Goal: Communication & Community: Answer question/provide support

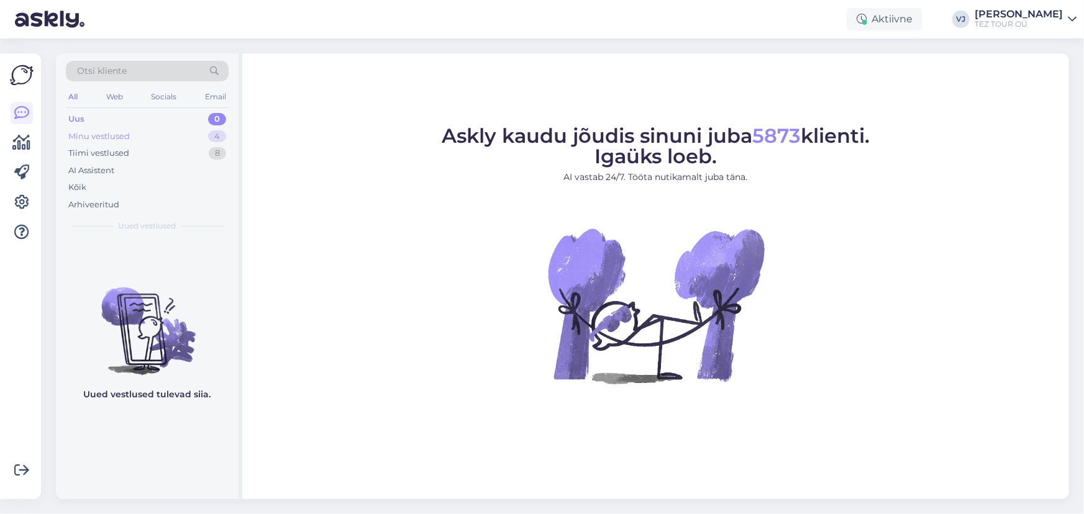
click at [134, 136] on div "Minu vestlused 4" at bounding box center [147, 136] width 163 height 17
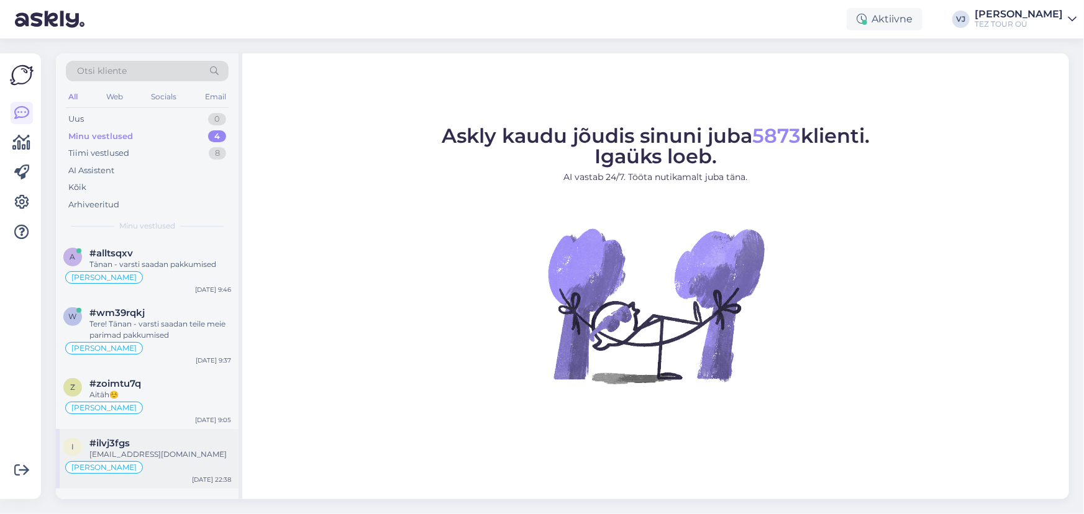
click at [160, 462] on div "[PERSON_NAME]" at bounding box center [147, 467] width 168 height 15
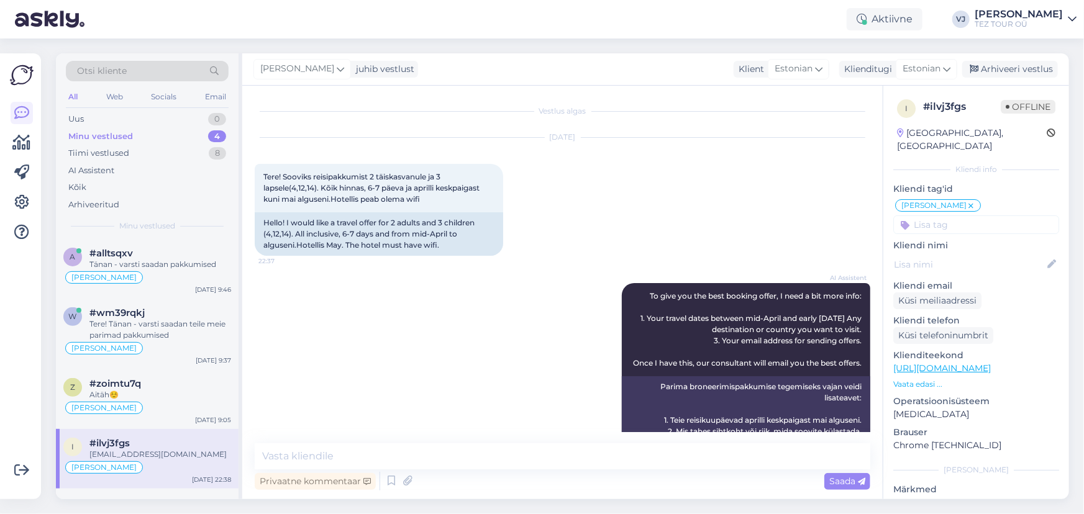
scroll to position [153, 0]
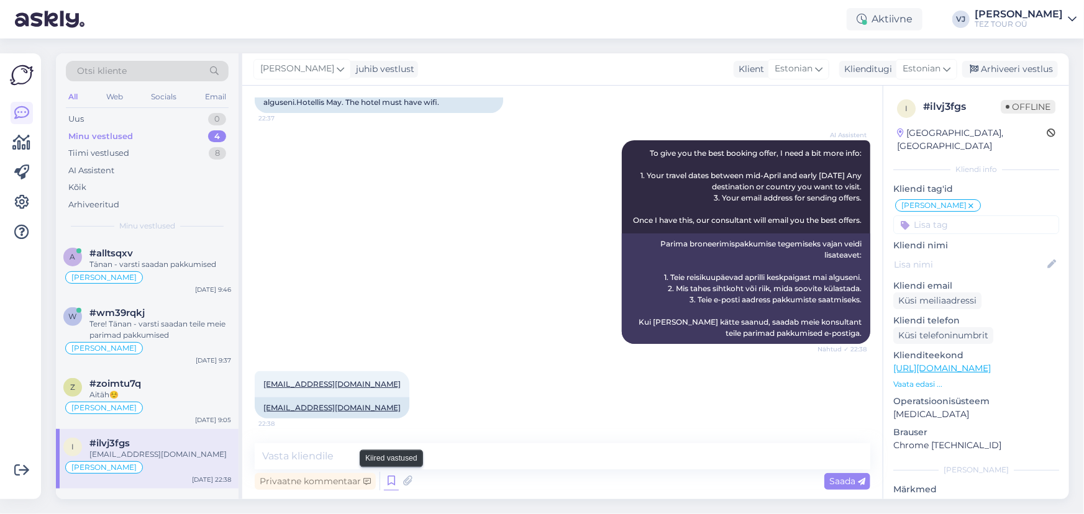
click at [386, 477] on icon at bounding box center [391, 481] width 15 height 19
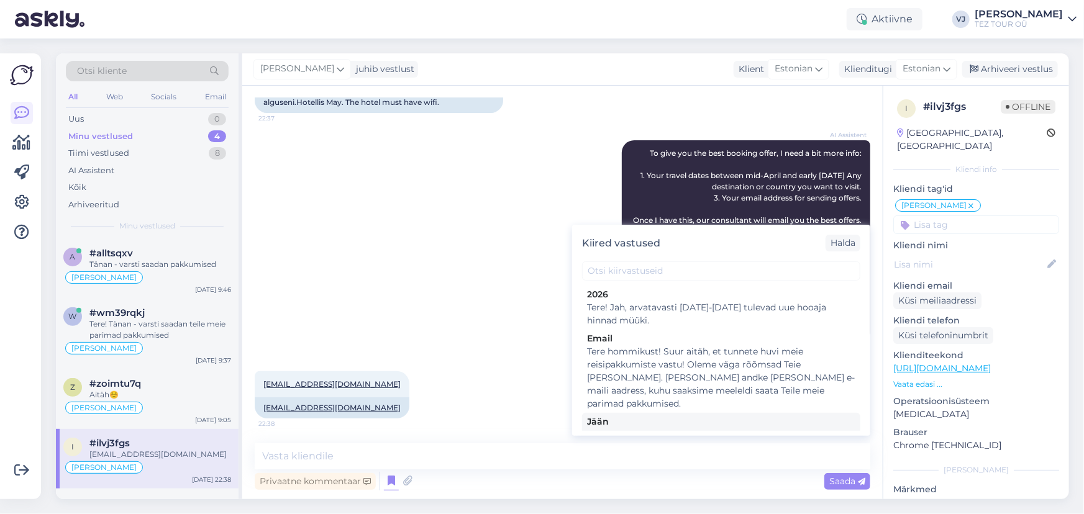
click at [678, 429] on div "Tere! Pakkumine saadetud Teie meilile. Jään ootama Teie valikut ja broneerimiss…" at bounding box center [721, 442] width 268 height 26
type textarea "Tere! Pakkumine saadetud Teie meilile. Jään ootama Teie valikut ja broneerimiss…"
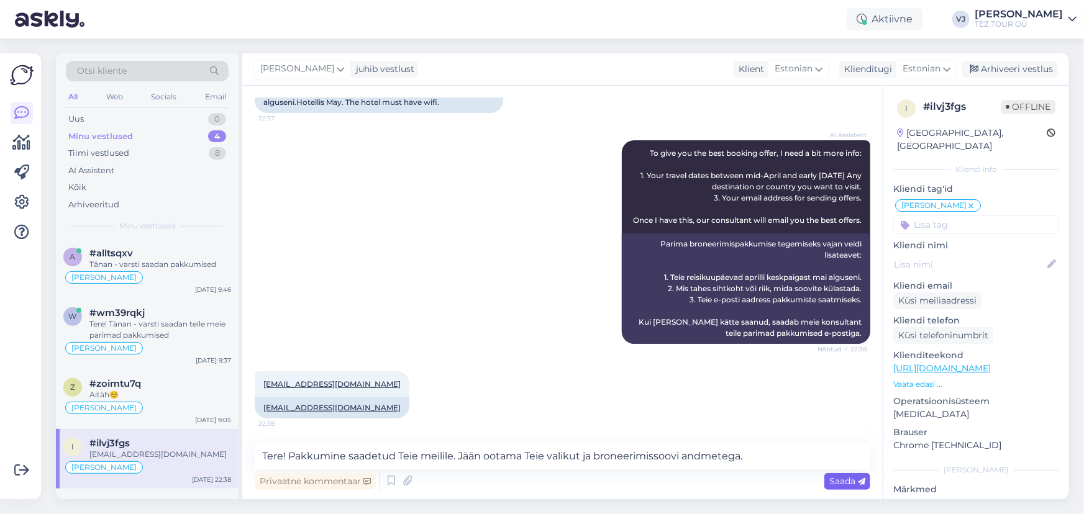
click at [843, 482] on span "Saada" at bounding box center [847, 481] width 36 height 11
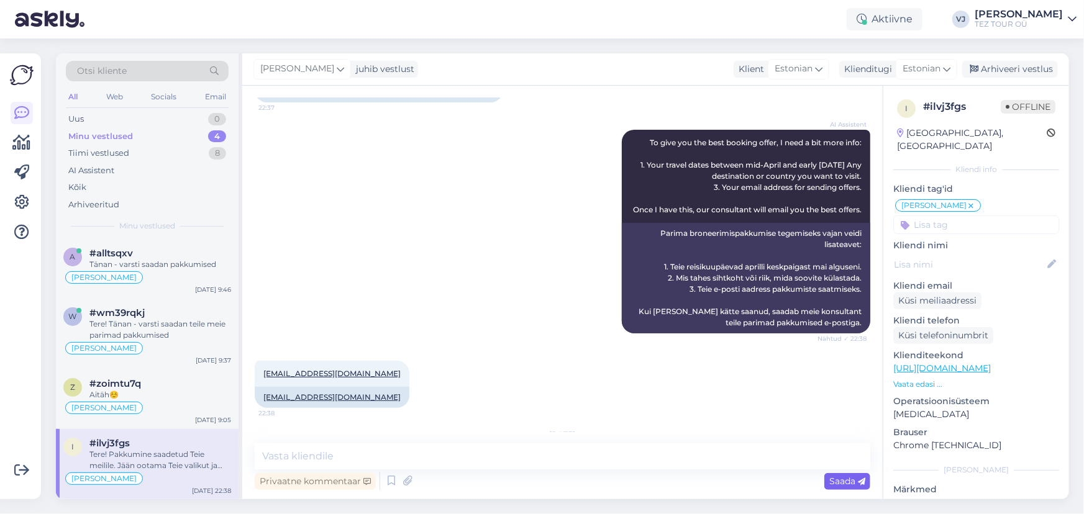
scroll to position [244, 0]
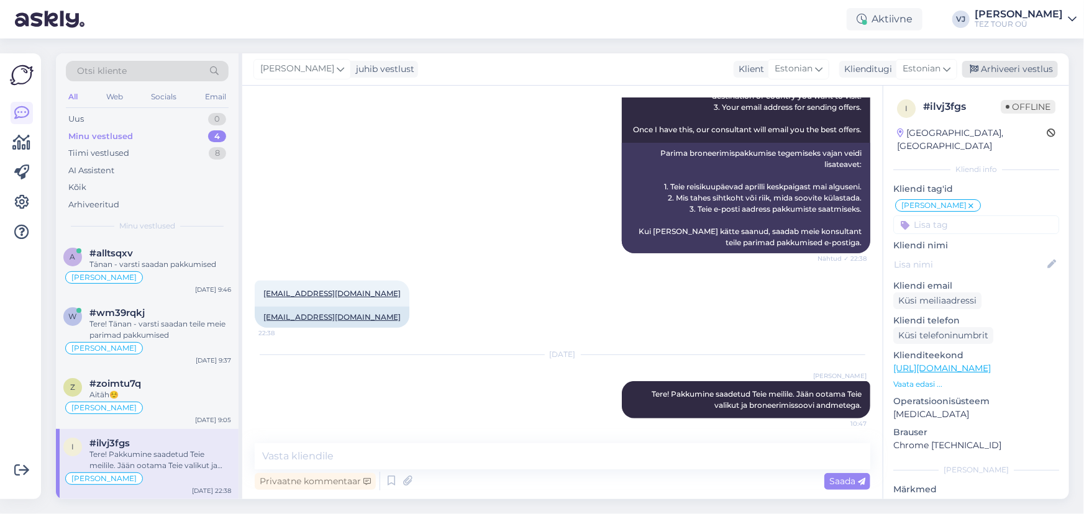
click at [1020, 65] on div "Arhiveeri vestlus" at bounding box center [1010, 69] width 96 height 17
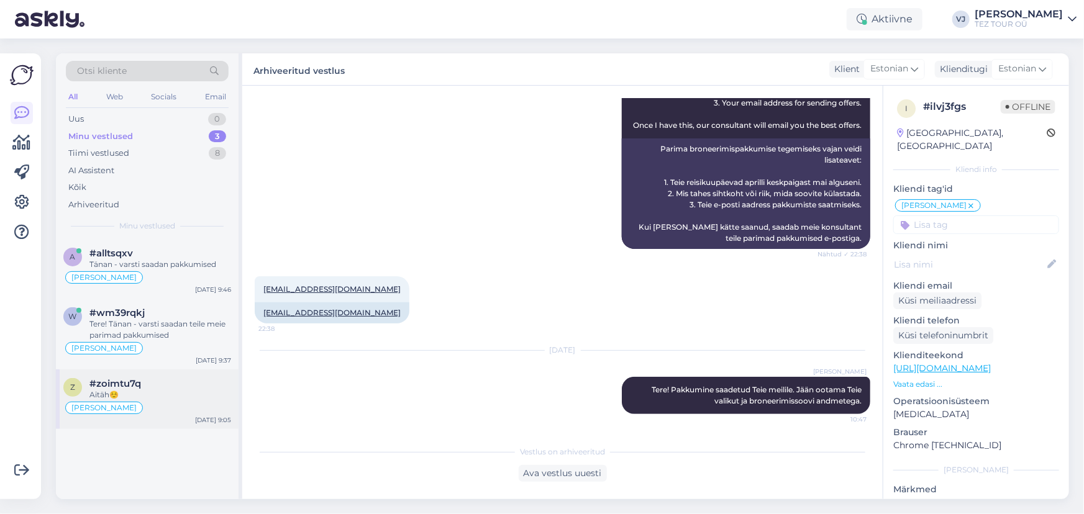
click at [151, 398] on div "Aitäh☺️" at bounding box center [160, 395] width 142 height 11
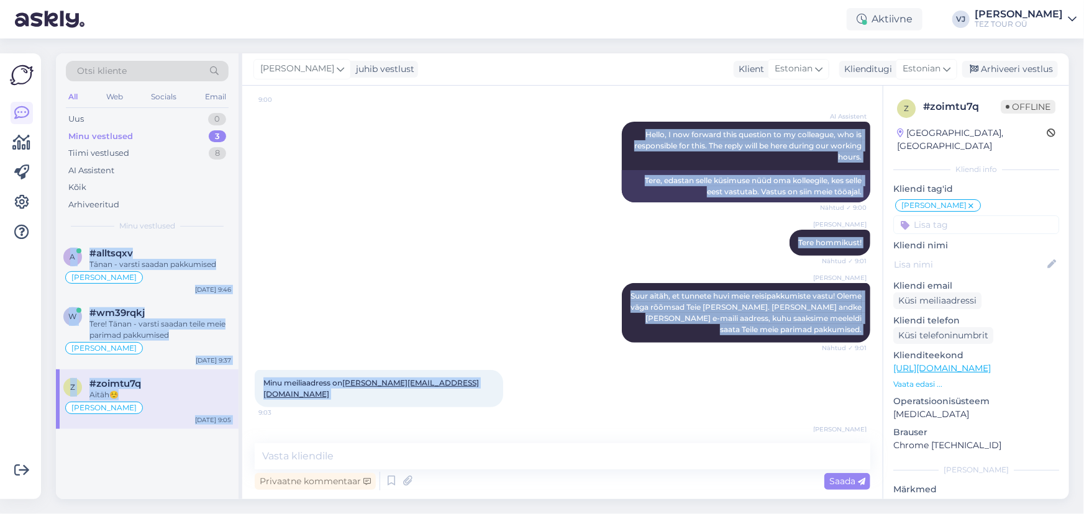
scroll to position [0, 0]
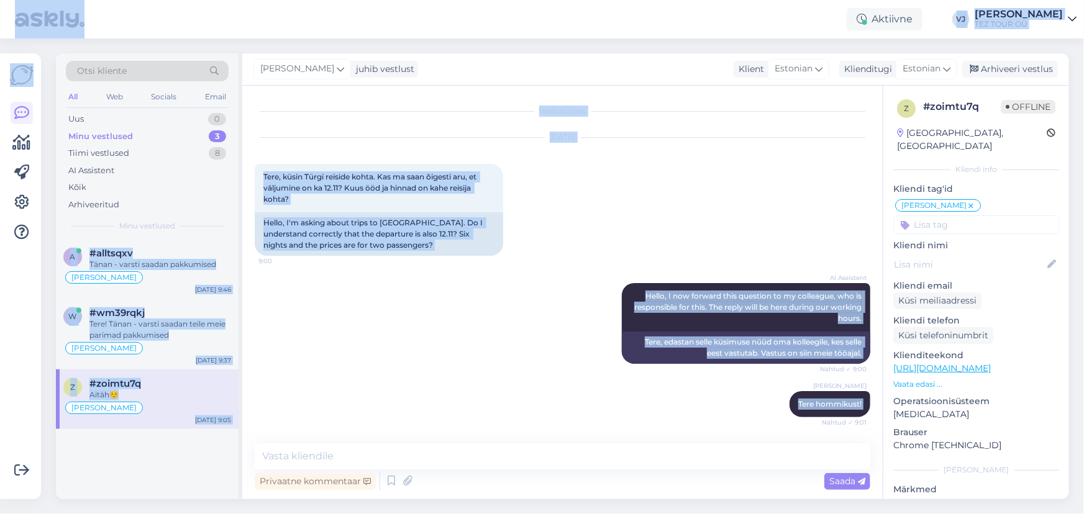
drag, startPoint x: 311, startPoint y: 408, endPoint x: 235, endPoint y: 11, distance: 404.1
click at [235, 11] on div "Aktiivne [PERSON_NAME] TEZ TOUR OÜ Võimalused Veendu, et [PERSON_NAME] loob sul…" at bounding box center [542, 257] width 1084 height 514
copy div "Loremips DO Sitametc Adip ELI SEDD EI Temporinci Utlabo, et Dolor magn aliqu en…"
click at [542, 209] on div "[DATE] Tere, küsin Türgi reiside kohta. Kas ma saan õigesti aru, et väljumine o…" at bounding box center [563, 196] width 616 height 145
click at [424, 255] on div "Hello, I'm asking about trips to [GEOGRAPHIC_DATA]. Do I understand correctly t…" at bounding box center [379, 233] width 249 height 43
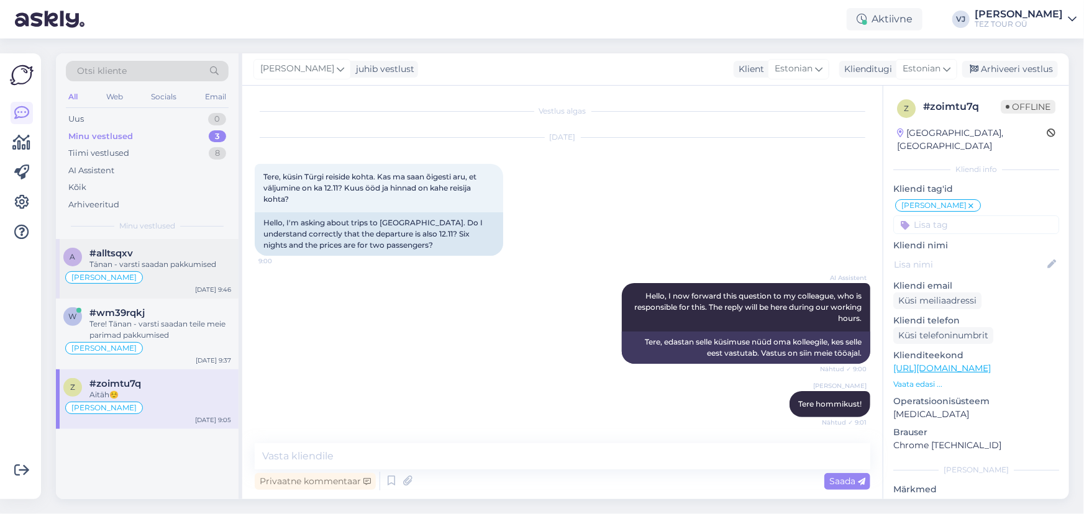
click at [194, 255] on div "#alltsqxv" at bounding box center [160, 253] width 142 height 11
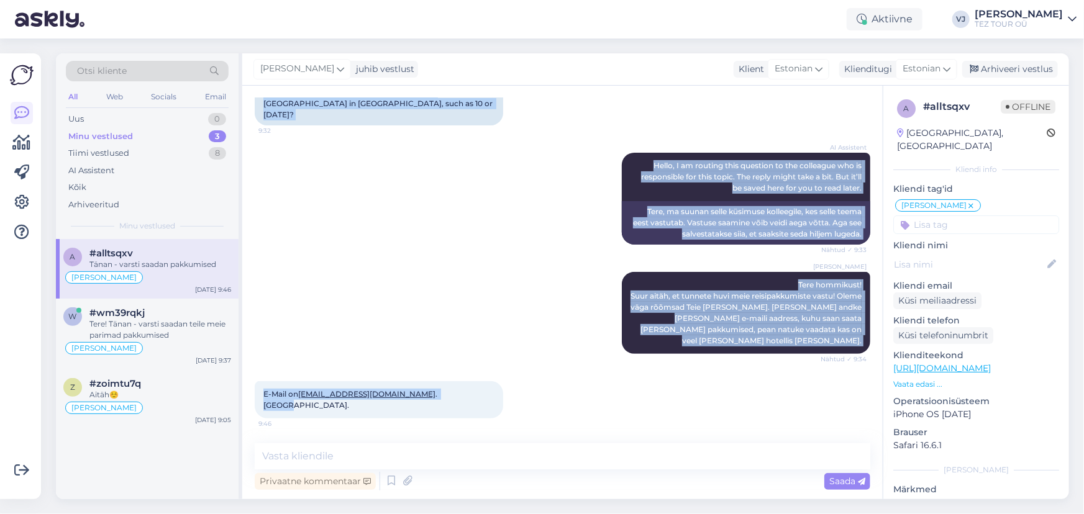
scroll to position [149, 0]
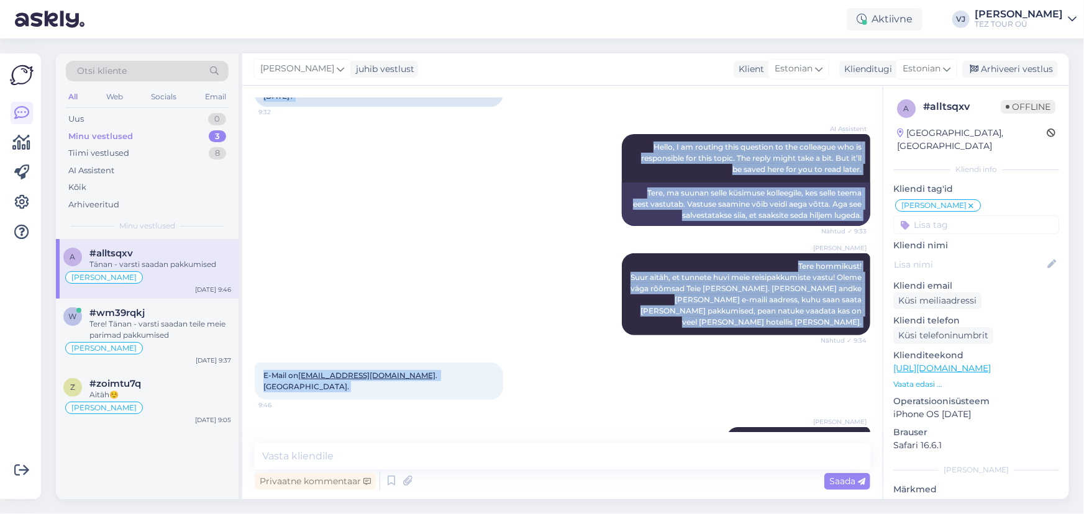
drag, startPoint x: 258, startPoint y: 172, endPoint x: 859, endPoint y: 412, distance: 646.9
click at [859, 412] on div "Vestlus algas [DATE] Tere, [GEOGRAPHIC_DATA] [GEOGRAPHIC_DATA] on pakkuda hilis…" at bounding box center [568, 265] width 627 height 334
copy div "Tere, [GEOGRAPHIC_DATA] village resort hotelli [GEOGRAPHIC_DATA] on pakkuda hil…"
click at [394, 482] on icon at bounding box center [391, 481] width 15 height 19
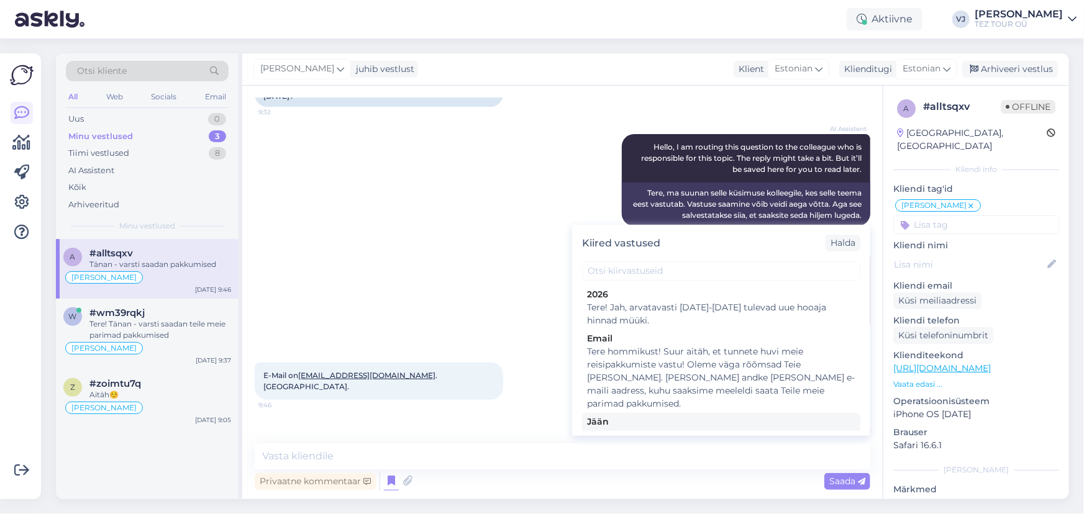
click at [757, 429] on div "Tere! Pakkumine saadetud Teie meilile. Jään ootama Teie valikut ja broneerimiss…" at bounding box center [721, 442] width 268 height 26
type textarea "Tere! Pakkumine saadetud Teie meilile. Jään ootama Teie valikut ja broneerimiss…"
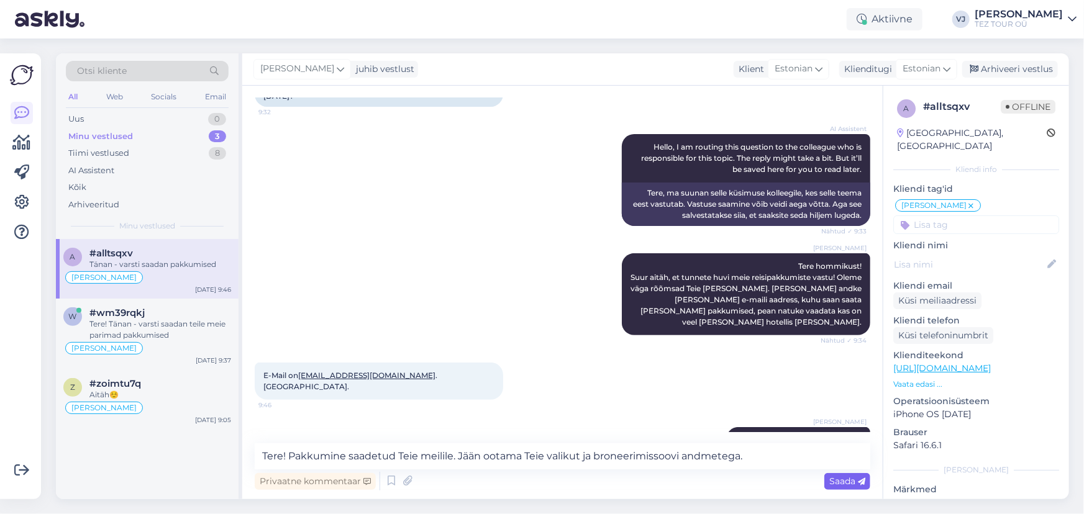
click at [851, 484] on span "Saada" at bounding box center [847, 481] width 36 height 11
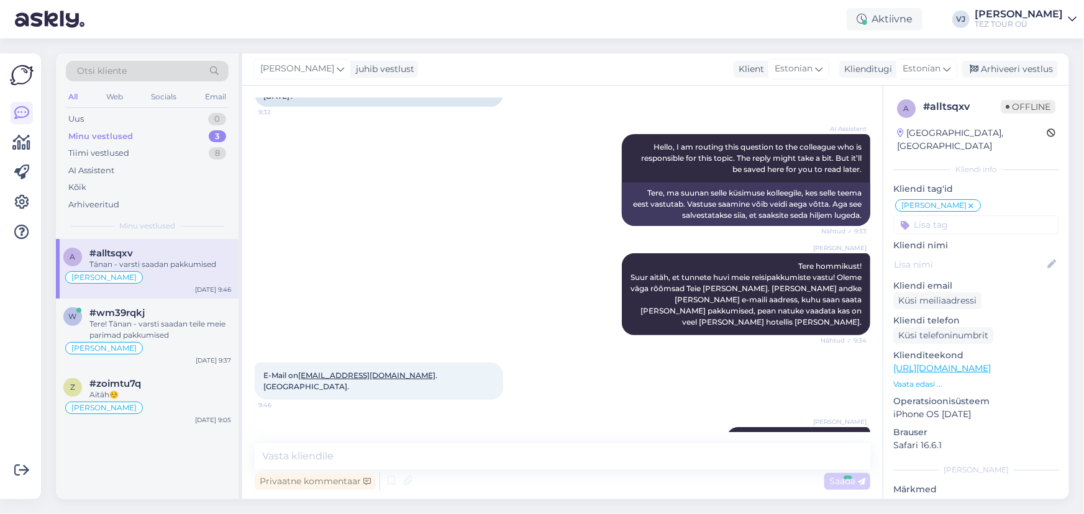
scroll to position [214, 0]
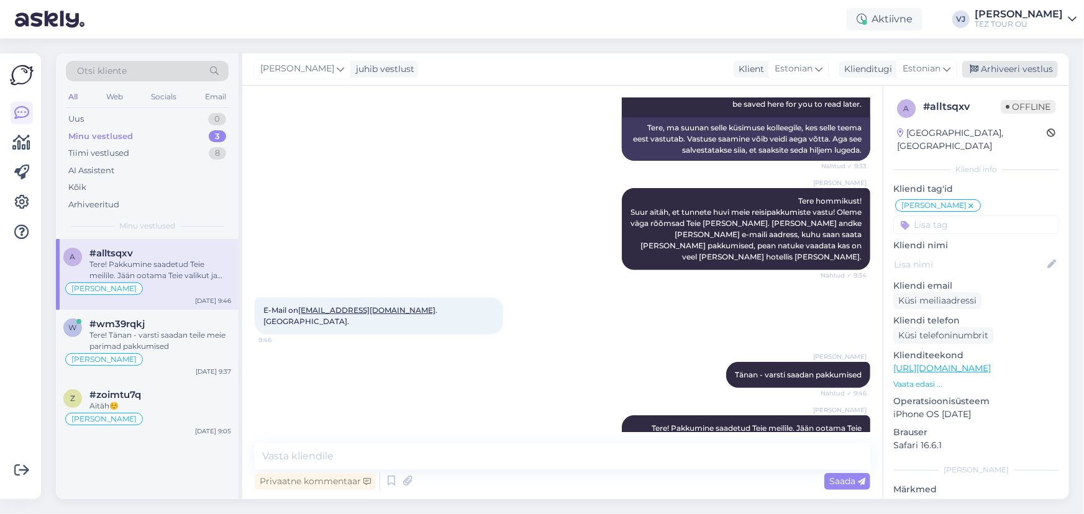
click at [1021, 65] on div "Arhiveeri vestlus" at bounding box center [1010, 69] width 96 height 17
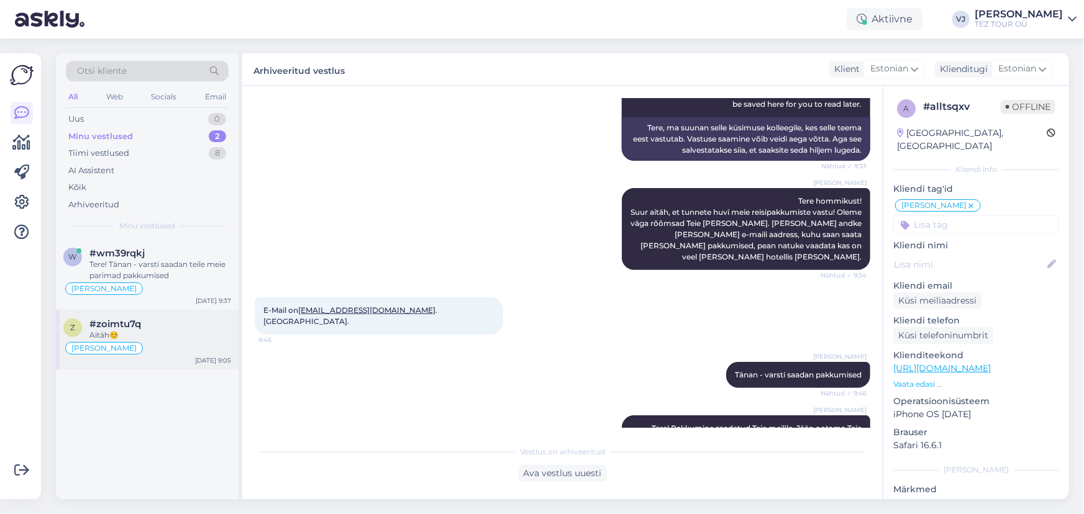
click at [141, 331] on div "Aitäh☺️" at bounding box center [160, 335] width 142 height 11
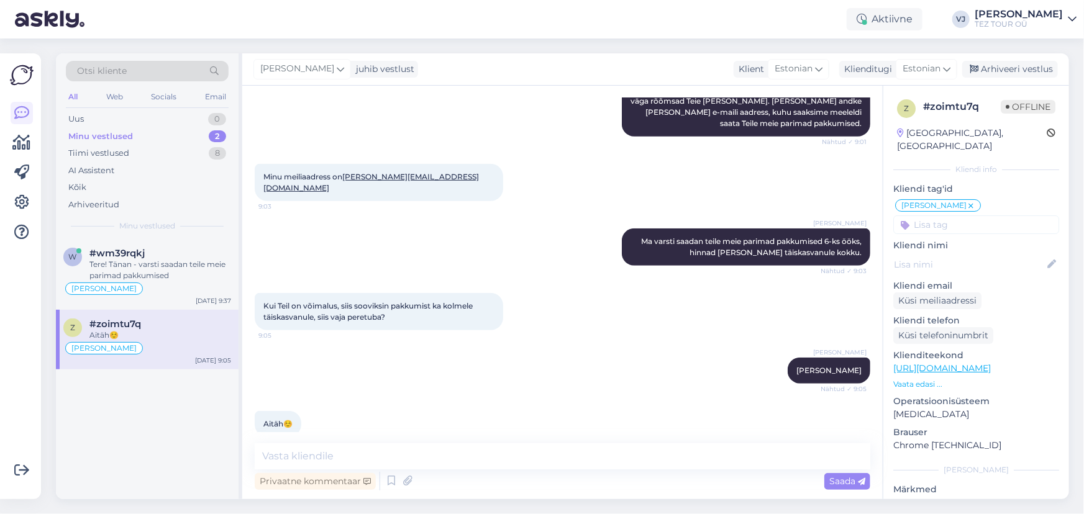
scroll to position [374, 0]
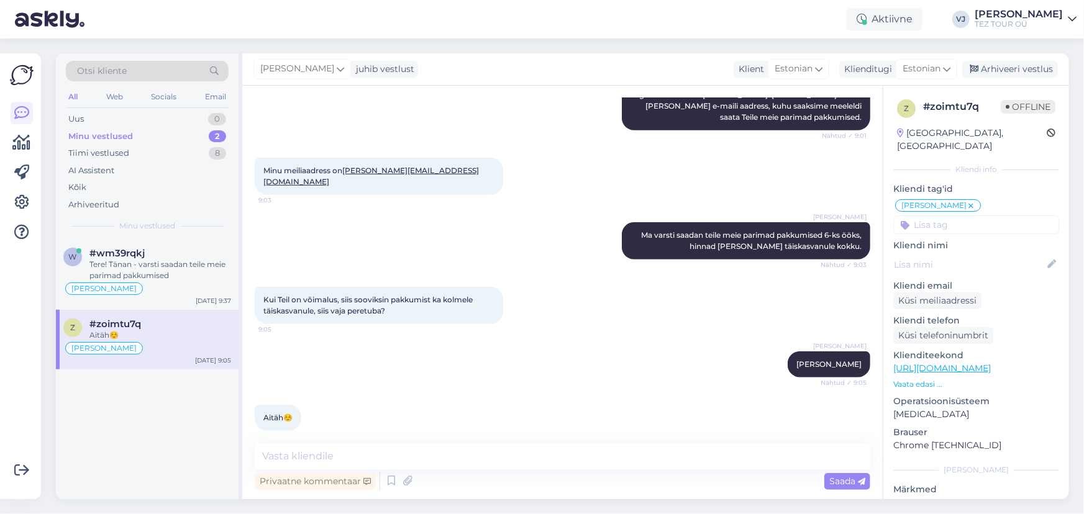
click at [395, 491] on div "Privaatne kommentaar Saada" at bounding box center [563, 482] width 616 height 24
click at [386, 483] on icon at bounding box center [391, 481] width 15 height 19
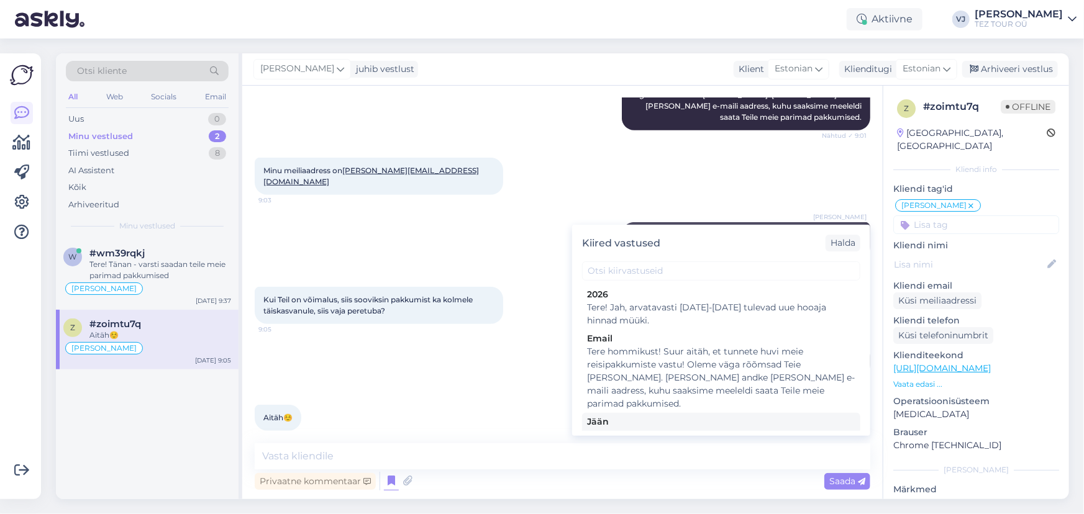
click at [741, 416] on div "Jään" at bounding box center [721, 422] width 268 height 13
type textarea "Tere! Pakkumine saadetud Teie meilile. Jään ootama Teie valikut ja broneerimiss…"
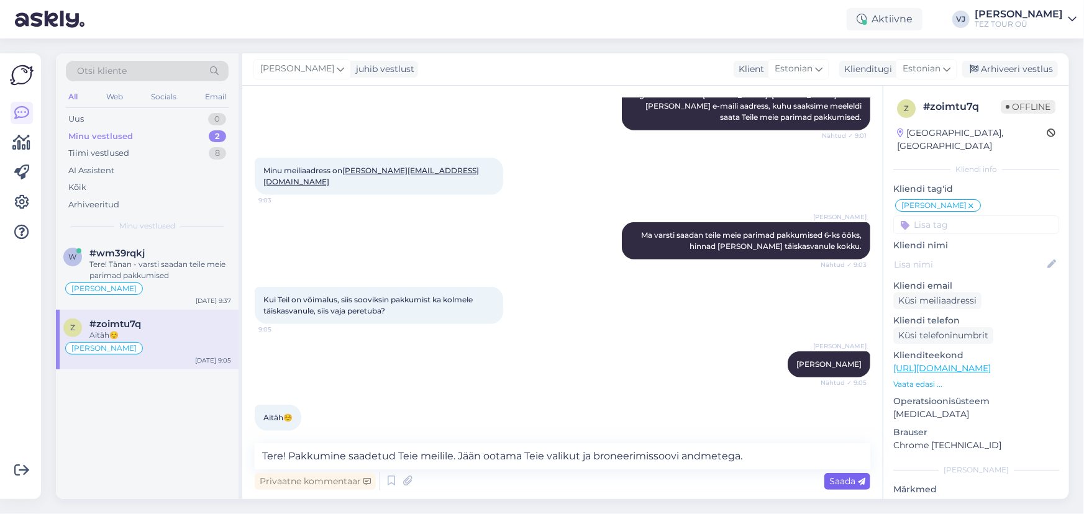
click at [850, 480] on span "Saada" at bounding box center [847, 481] width 36 height 11
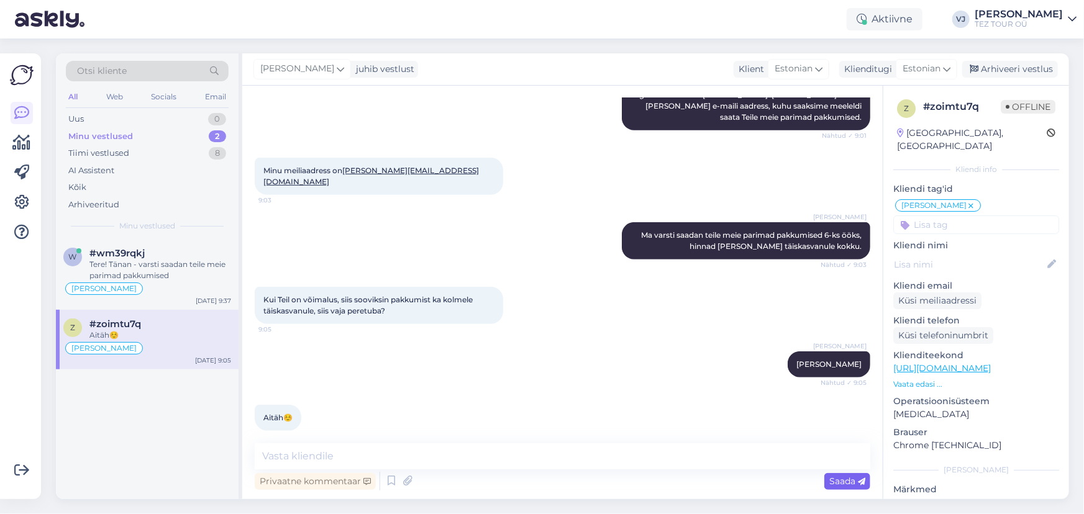
scroll to position [439, 0]
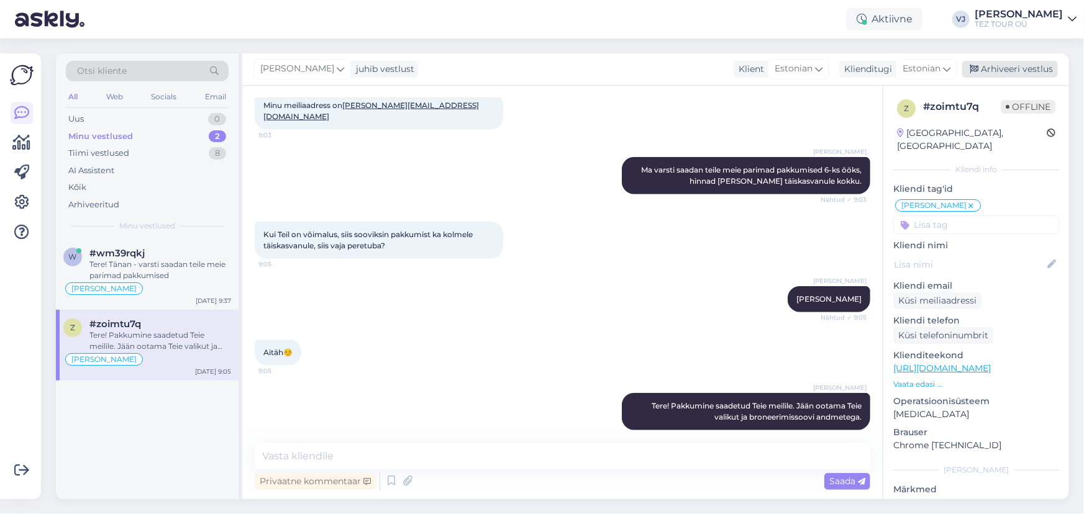
click at [1020, 73] on div "Arhiveeri vestlus" at bounding box center [1010, 69] width 96 height 17
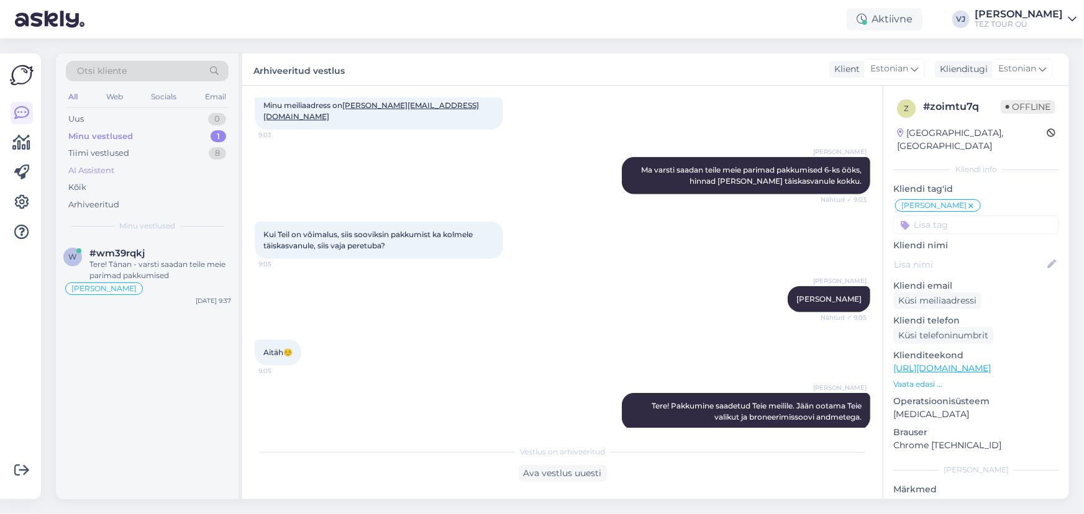
click at [147, 170] on div "AI Assistent" at bounding box center [147, 170] width 163 height 17
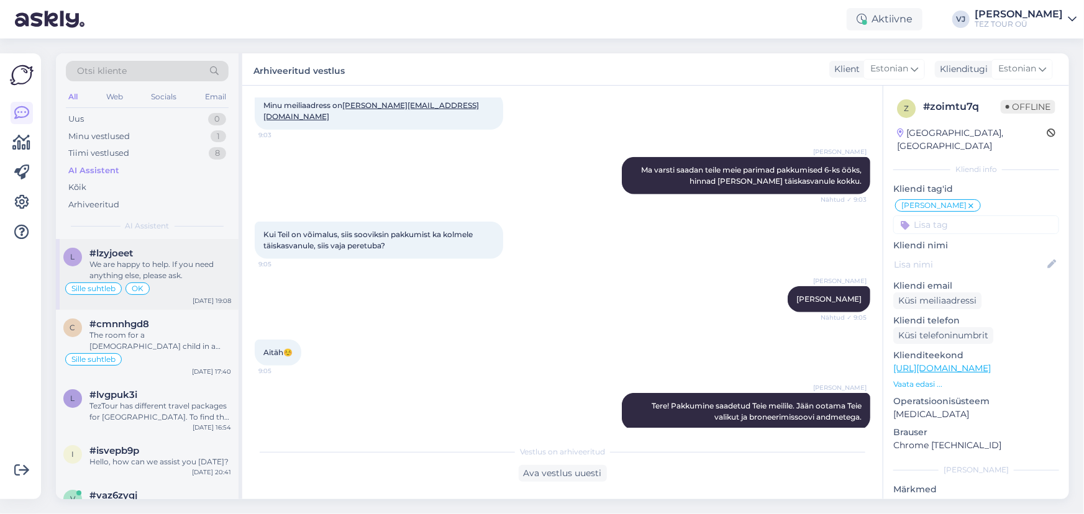
click at [199, 271] on div "We are happy to help. If you need anything else, please ask." at bounding box center [160, 270] width 142 height 22
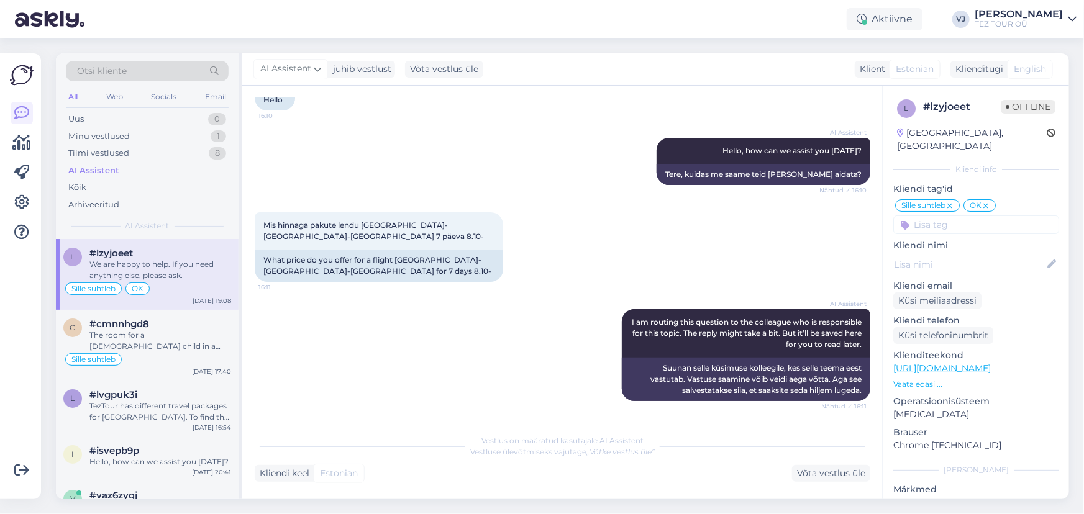
scroll to position [99, 0]
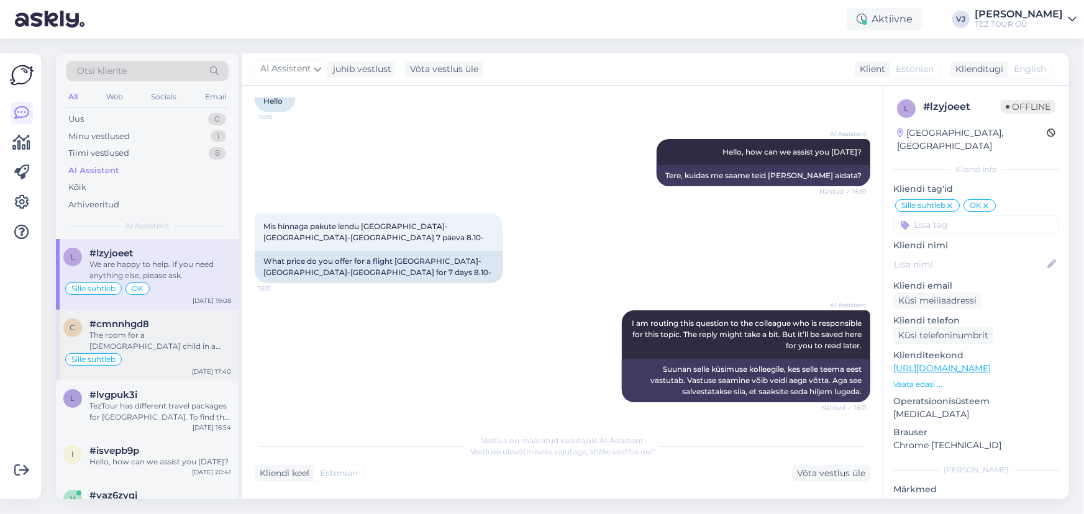
click at [144, 345] on div "The room for a [DEMOGRAPHIC_DATA] child in a bungalow depends on our hotel's ru…" at bounding box center [160, 341] width 142 height 22
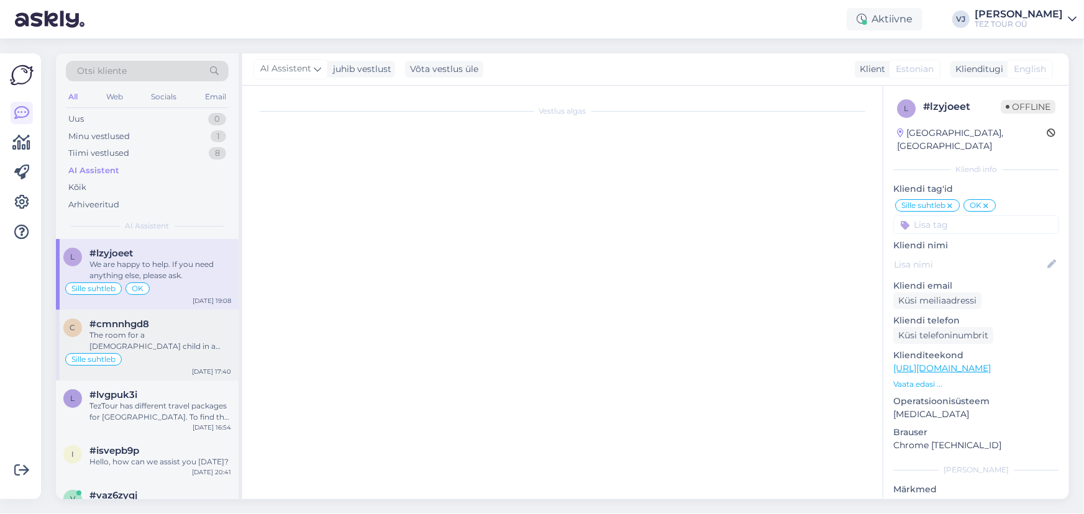
scroll to position [564, 0]
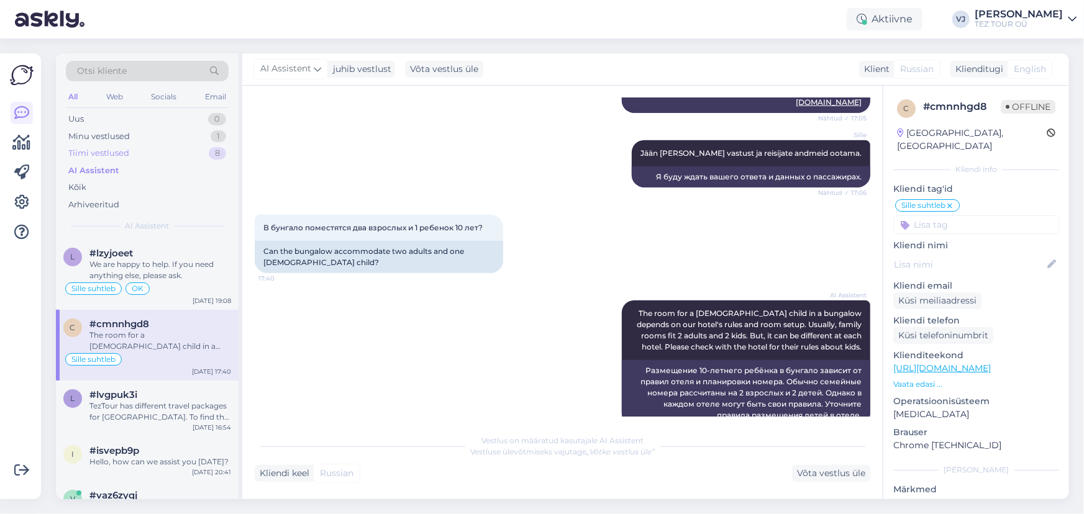
click at [145, 152] on div "Tiimi vestlused 8" at bounding box center [147, 153] width 163 height 17
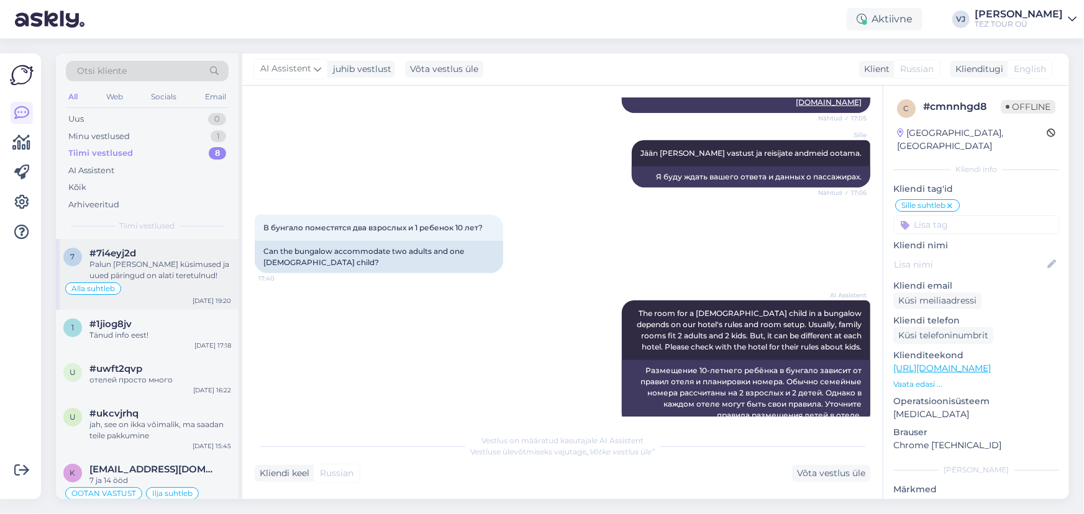
click at [186, 275] on div "Palun [PERSON_NAME] küsimused ja uued päringud on alati teretulnud!" at bounding box center [160, 270] width 142 height 22
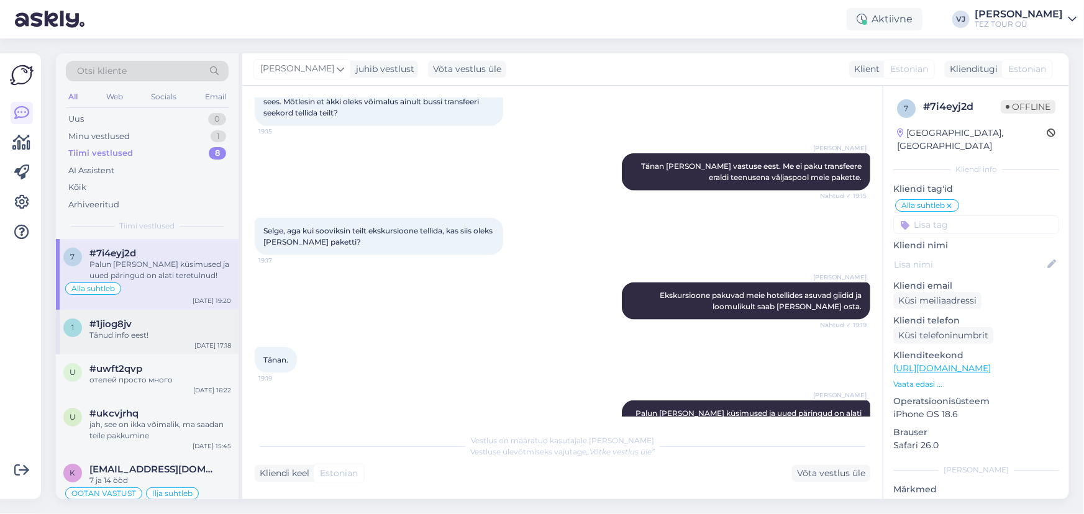
click at [152, 341] on div "1 #1jiog8jv Tänud info eest! [DATE] 17:18" at bounding box center [147, 332] width 183 height 45
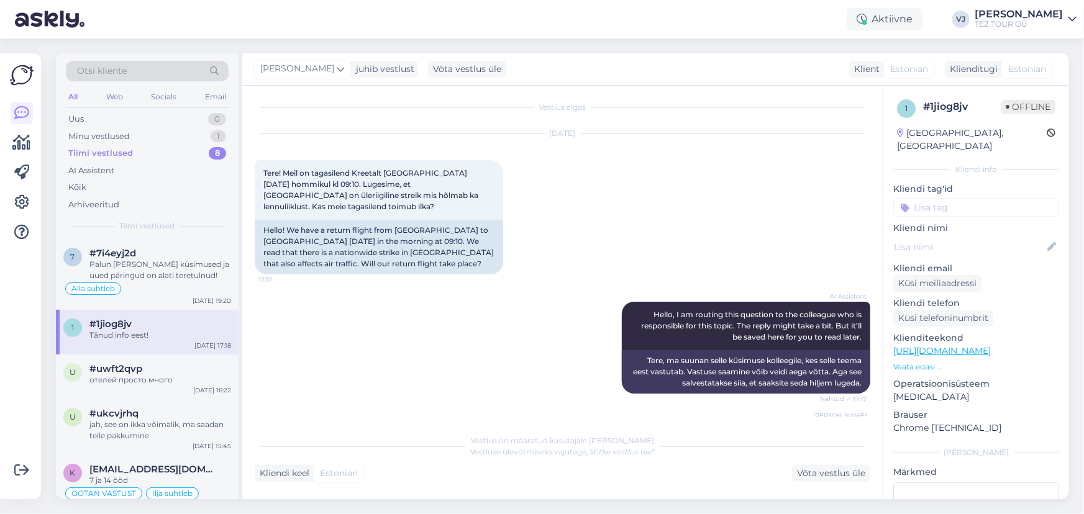
scroll to position [0, 0]
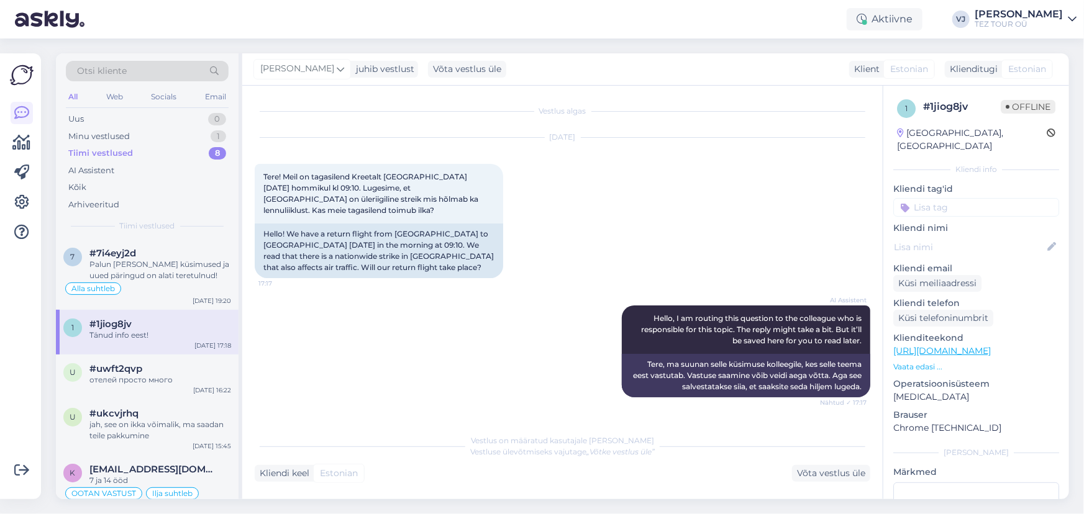
click at [981, 198] on input at bounding box center [976, 207] width 166 height 19
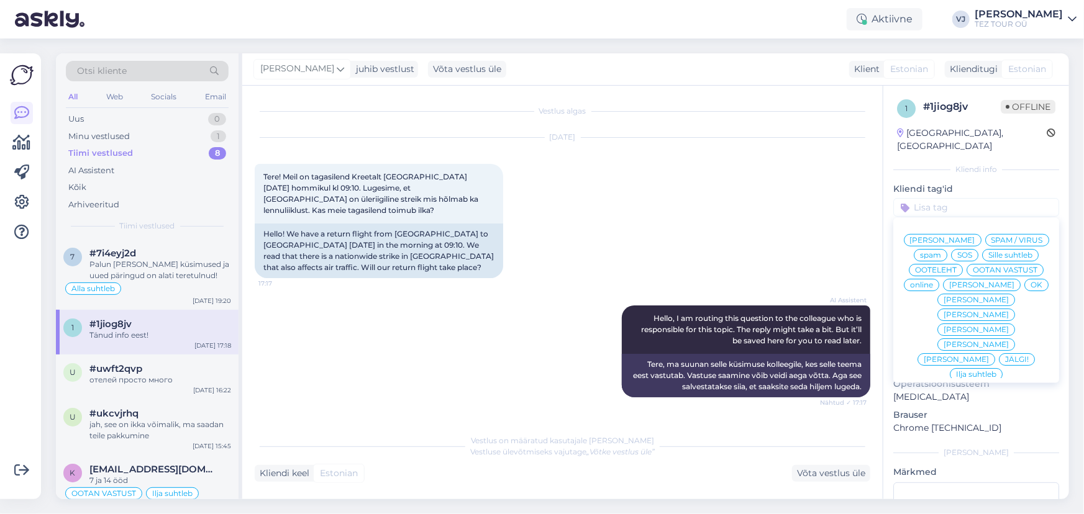
click at [965, 281] on div "[PERSON_NAME]" at bounding box center [982, 285] width 78 height 12
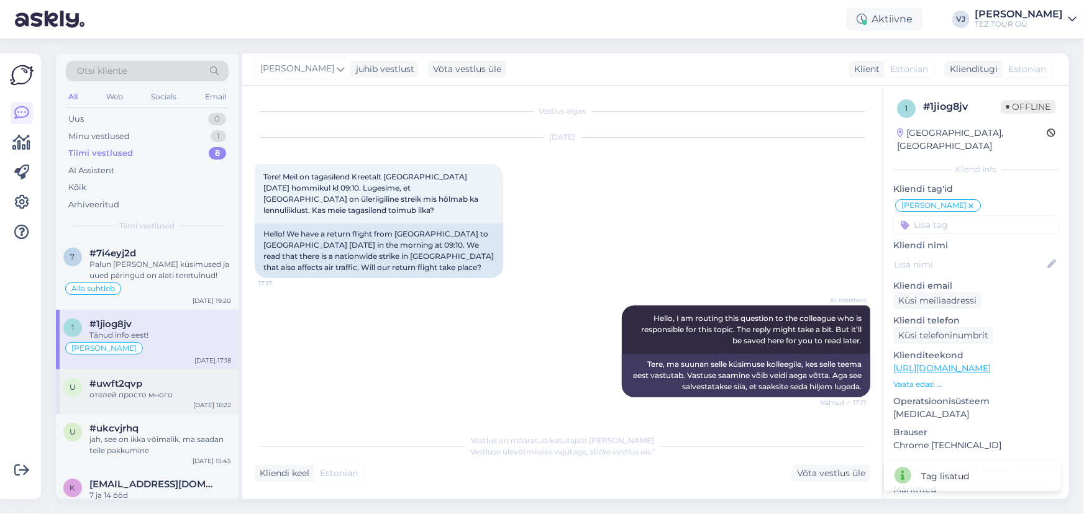
click at [170, 394] on div "отелей просто много" at bounding box center [160, 395] width 142 height 11
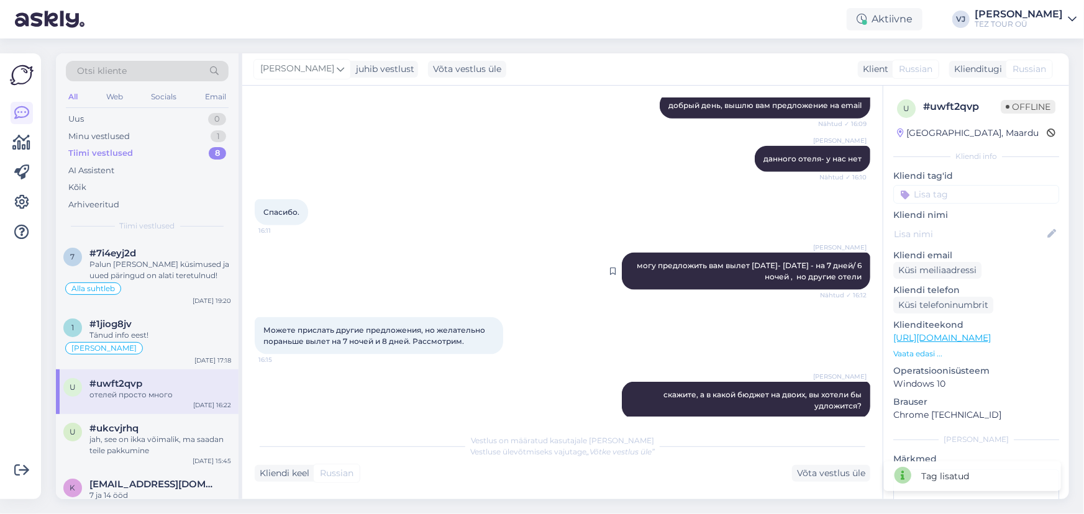
scroll to position [777, 0]
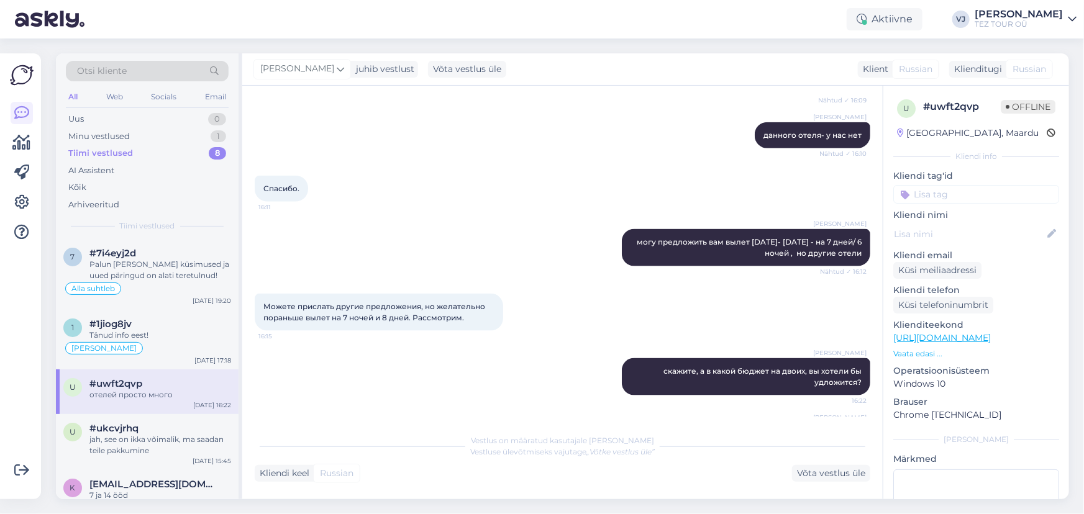
click at [969, 193] on input at bounding box center [976, 194] width 166 height 19
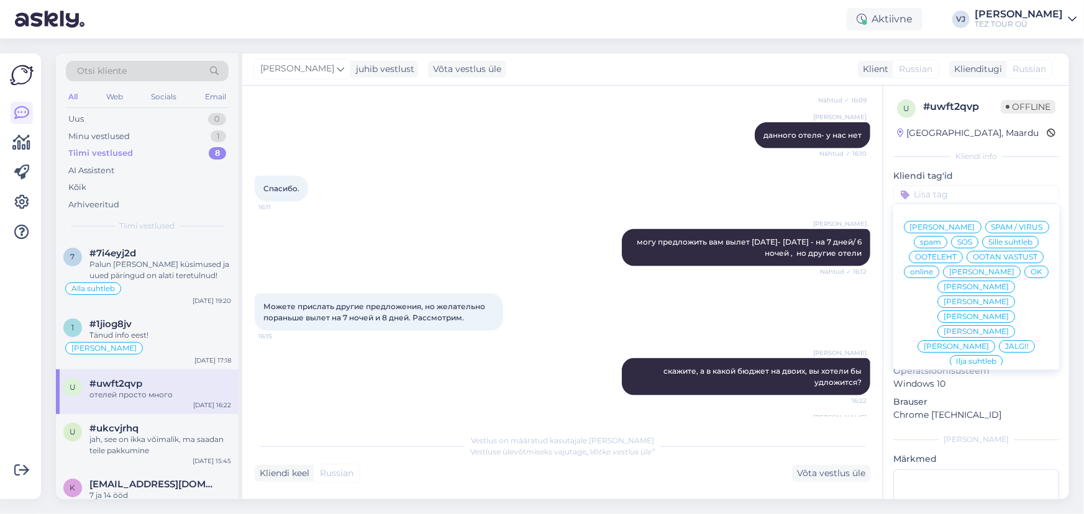
click at [956, 276] on span "[PERSON_NAME]" at bounding box center [981, 271] width 65 height 7
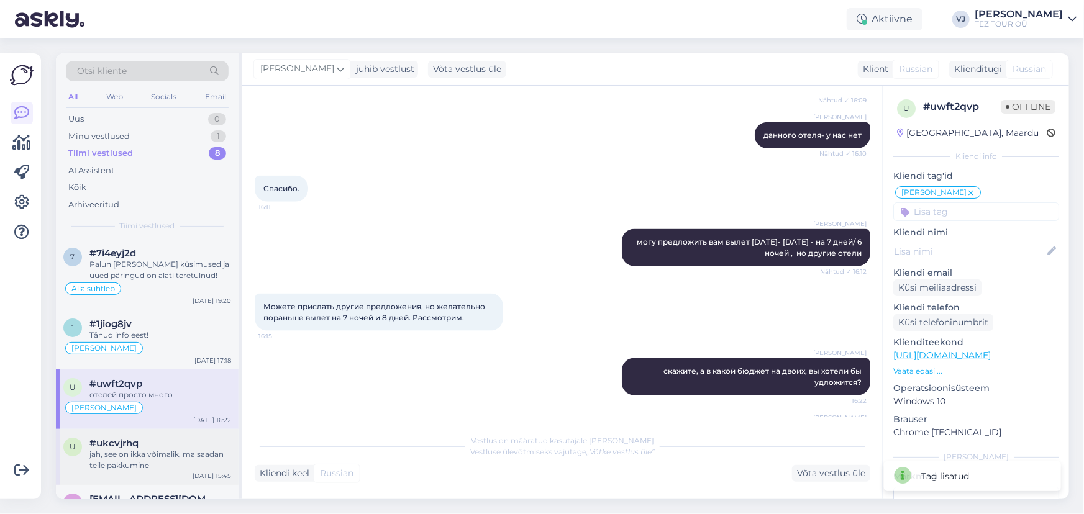
click at [144, 463] on div "jah, see on ikka võimalik, ma saadan teile pakkumine" at bounding box center [160, 460] width 142 height 22
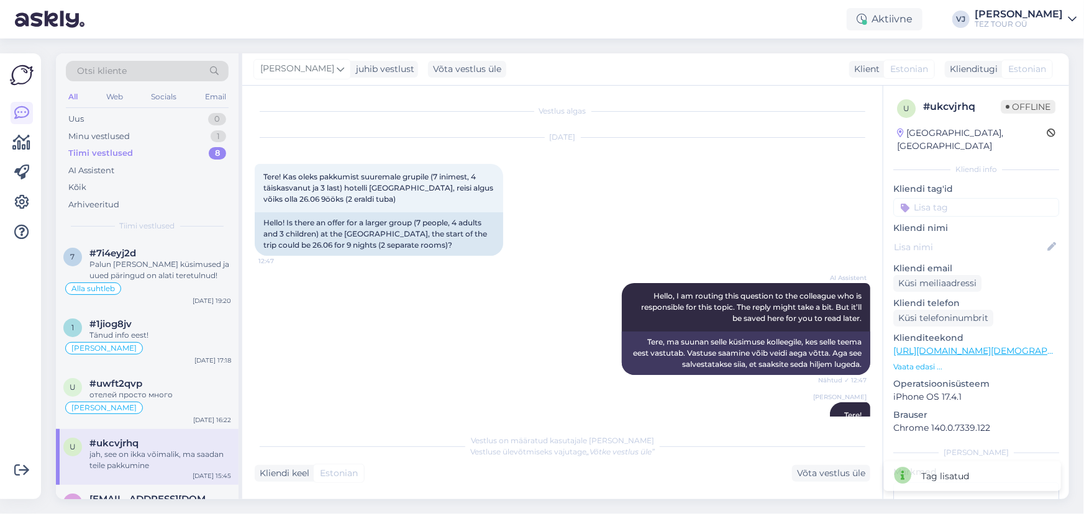
scroll to position [550, 0]
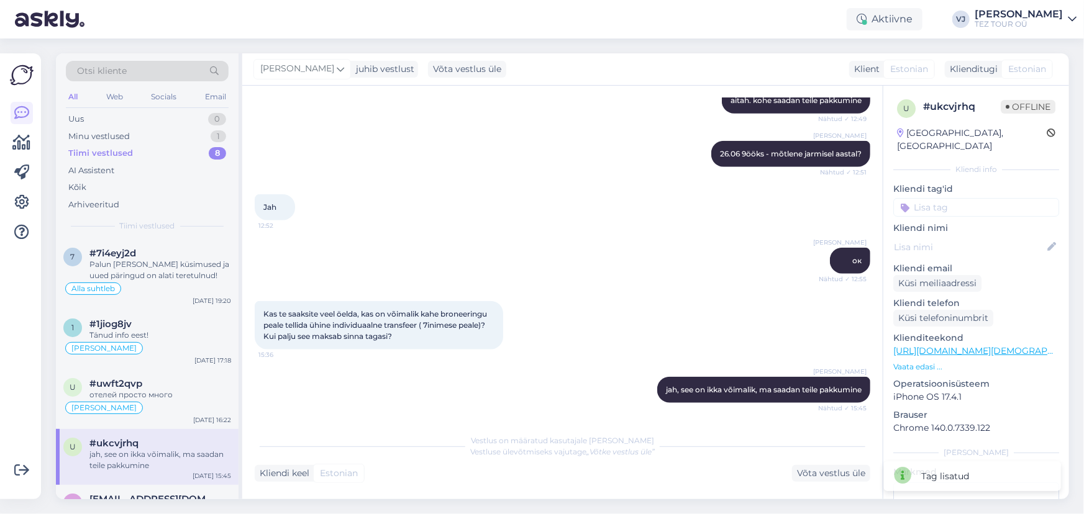
click at [978, 198] on input at bounding box center [976, 207] width 166 height 19
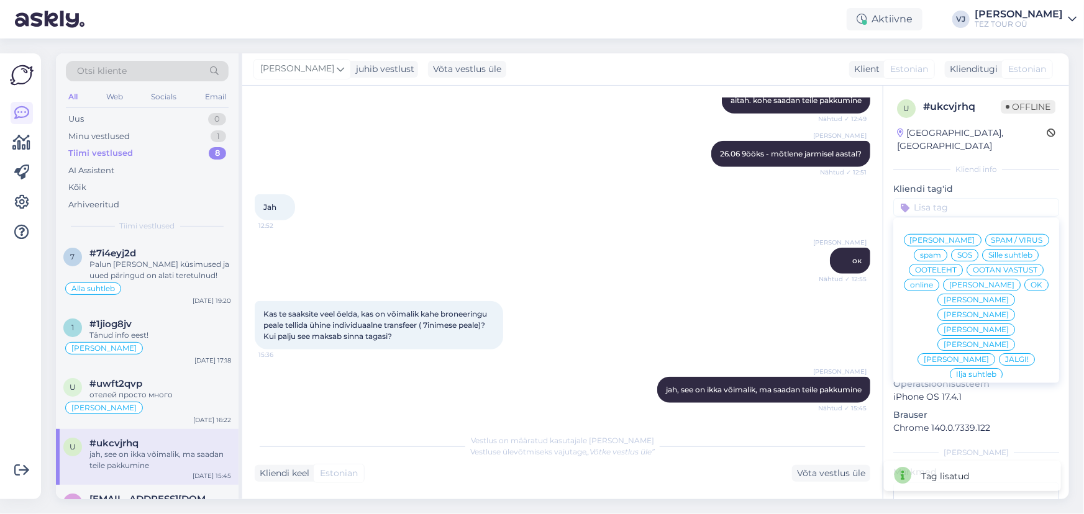
click at [959, 286] on span "[PERSON_NAME]" at bounding box center [981, 284] width 65 height 7
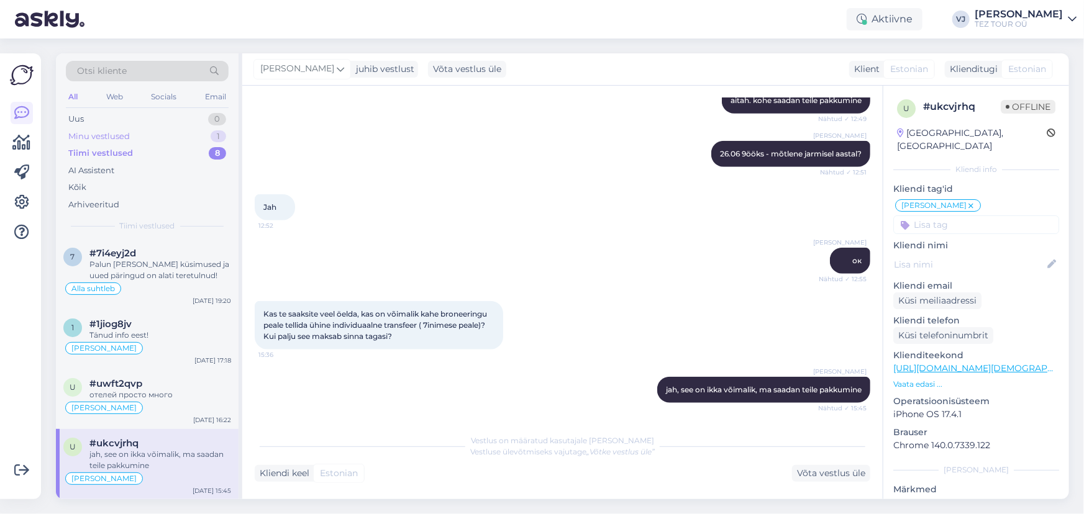
click at [168, 138] on div "Minu vestlused 1" at bounding box center [147, 136] width 163 height 17
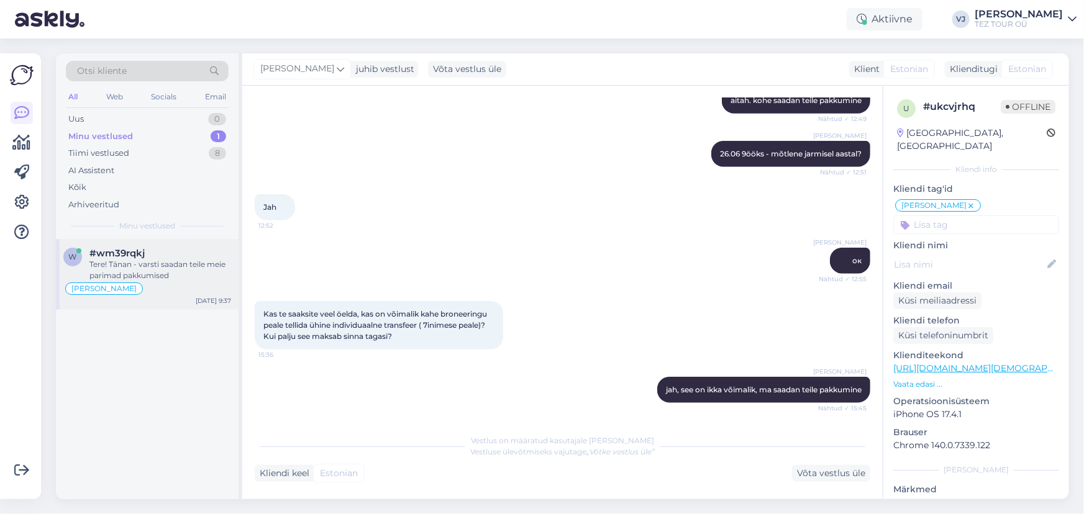
click at [156, 266] on div "Tere! Tänan - varsti saadan teile meie parimad pakkumised" at bounding box center [160, 270] width 142 height 22
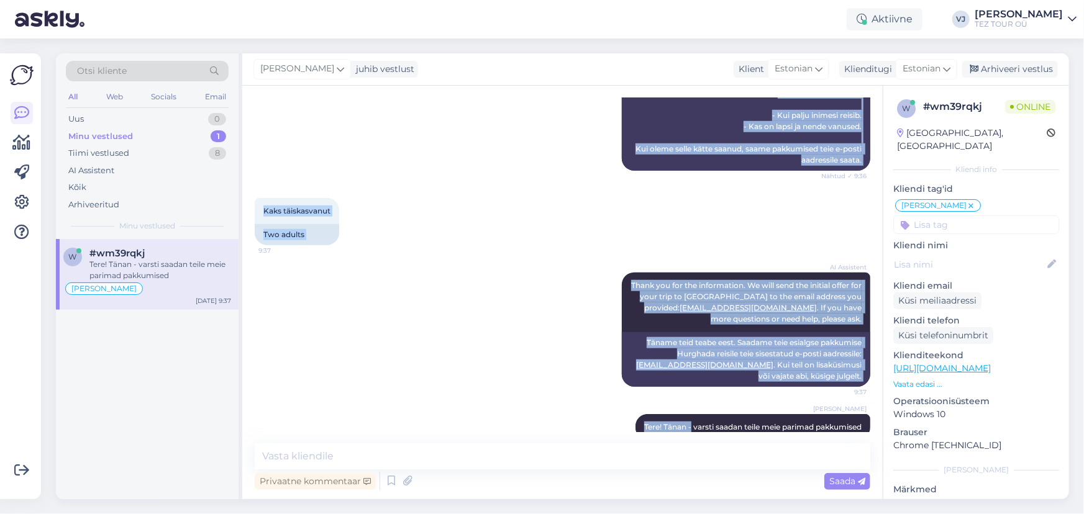
scroll to position [497, 0]
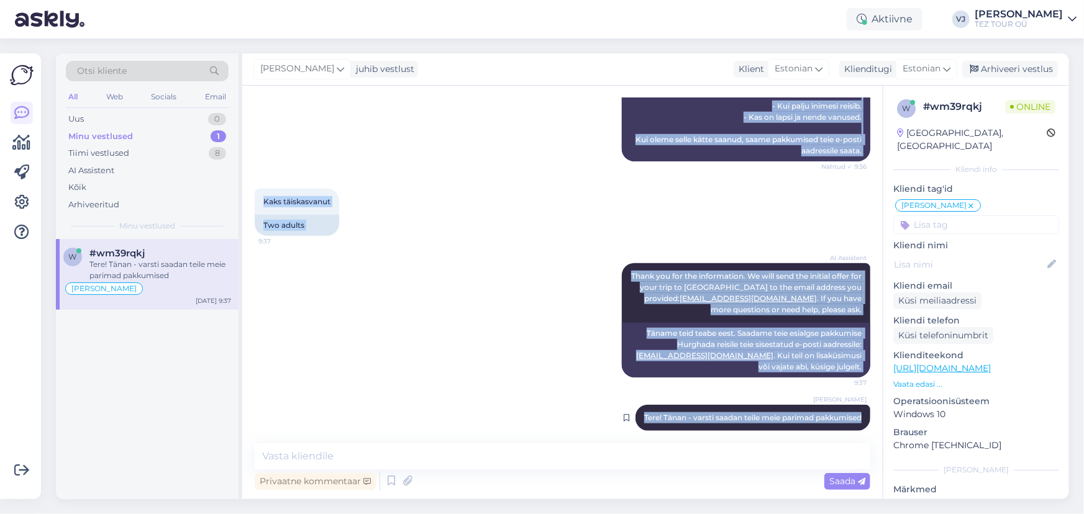
drag, startPoint x: 262, startPoint y: 170, endPoint x: 854, endPoint y: 409, distance: 639.2
click at [854, 409] on div "Vestlus algas [DATE] Tere 9:33 Hello AI Assistent Hello, how can we assist you …" at bounding box center [568, 265] width 627 height 334
copy div "Lore 2:56 Ipsum DO Sitametco Adipi, eli sed do eiusmo tem incid? Utlabo ✓ 2:79 …"
click at [188, 137] on div "Minu vestlused 1" at bounding box center [147, 136] width 163 height 17
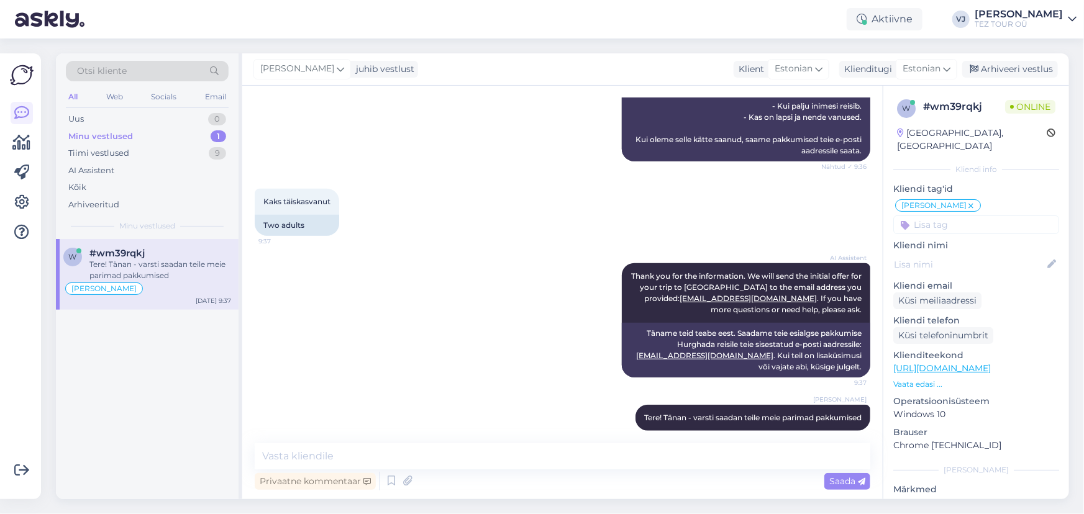
click at [169, 270] on div "Tere! Tänan - varsti saadan teile meie parimad pakkumised" at bounding box center [160, 270] width 142 height 22
click at [391, 488] on icon at bounding box center [391, 481] width 15 height 19
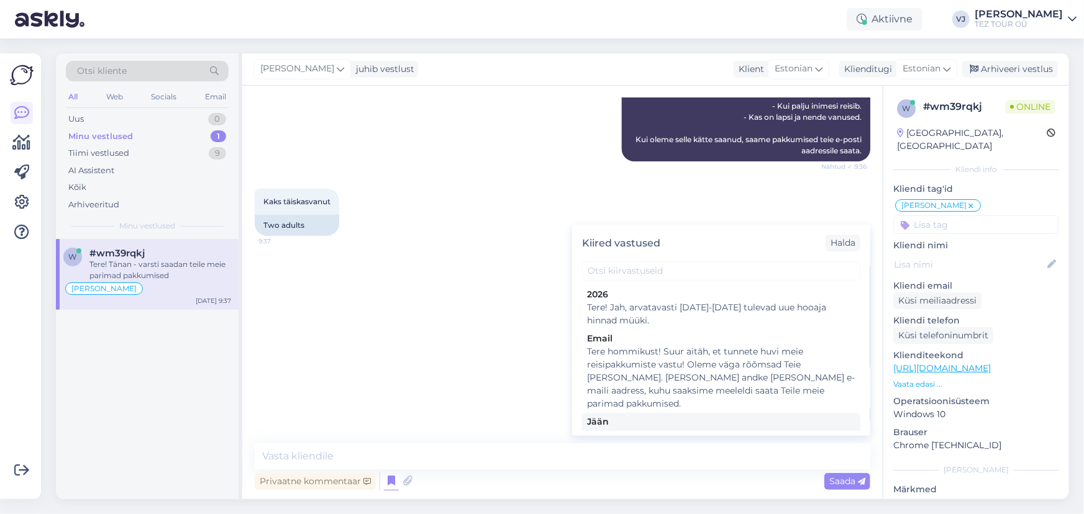
click at [677, 416] on div "Jään" at bounding box center [721, 422] width 268 height 13
type textarea "Tere! Pakkumine saadetud Teie meilile. Jään ootama Teie valikut ja broneerimiss…"
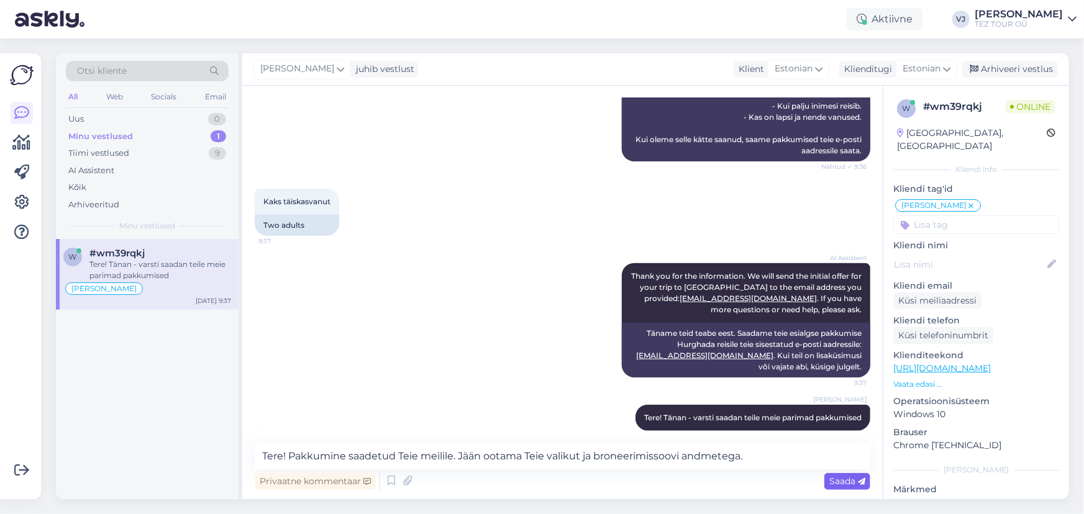
click at [848, 480] on span "Saada" at bounding box center [847, 481] width 36 height 11
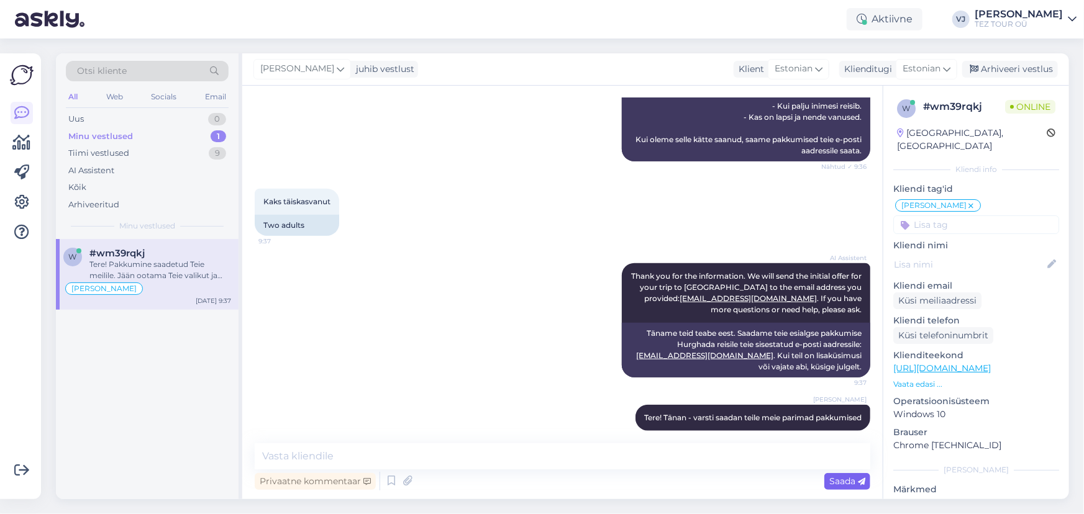
scroll to position [562, 0]
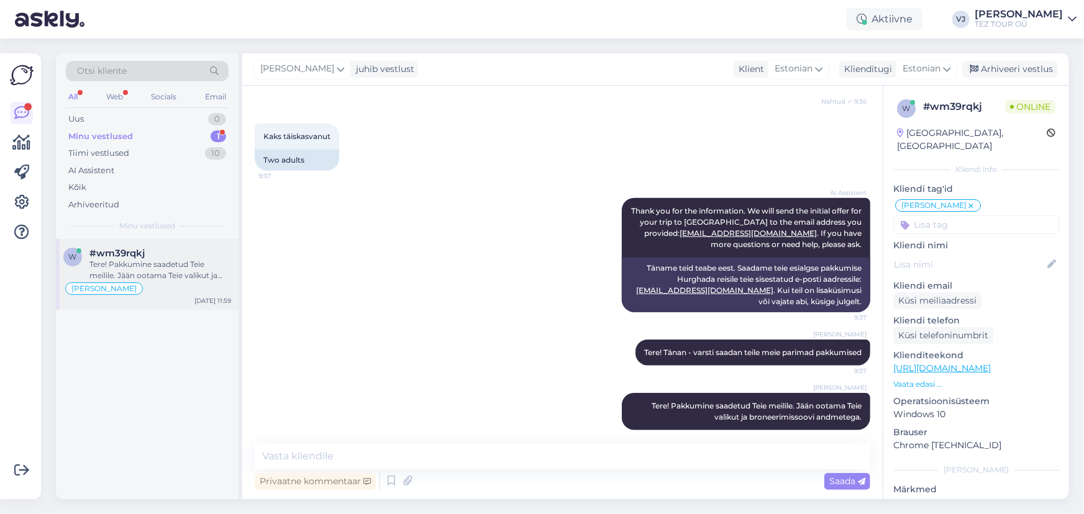
click at [167, 266] on div "Tere! Pakkumine saadetud Teie meilile. Jään ootama Teie valikut ja broneerimiss…" at bounding box center [160, 270] width 142 height 22
click at [163, 143] on div "Minu vestlused 1" at bounding box center [147, 136] width 163 height 17
click at [163, 137] on div "Minu vestlused 1" at bounding box center [147, 136] width 163 height 17
click at [185, 258] on div "#wm39rqkj" at bounding box center [160, 253] width 142 height 11
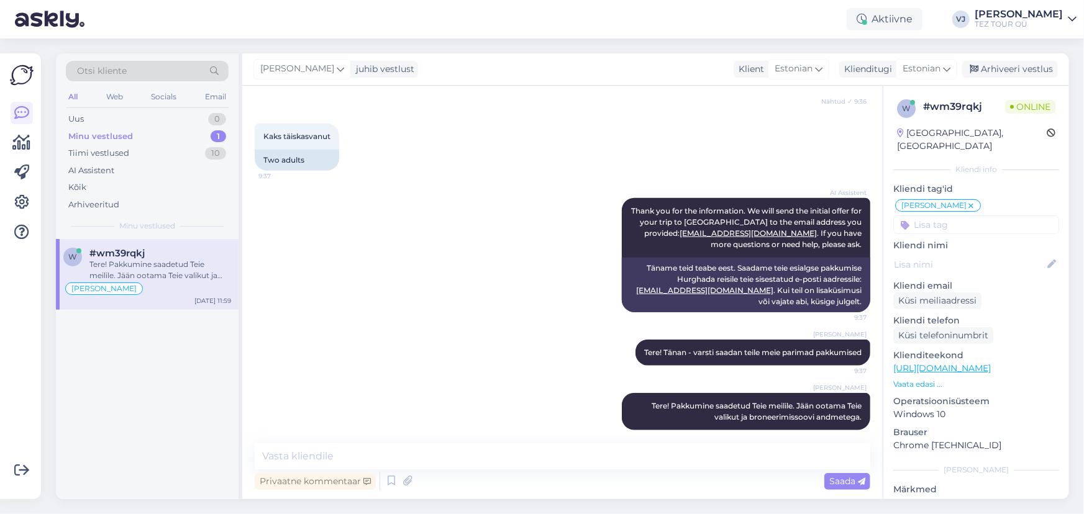
scroll to position [0, 0]
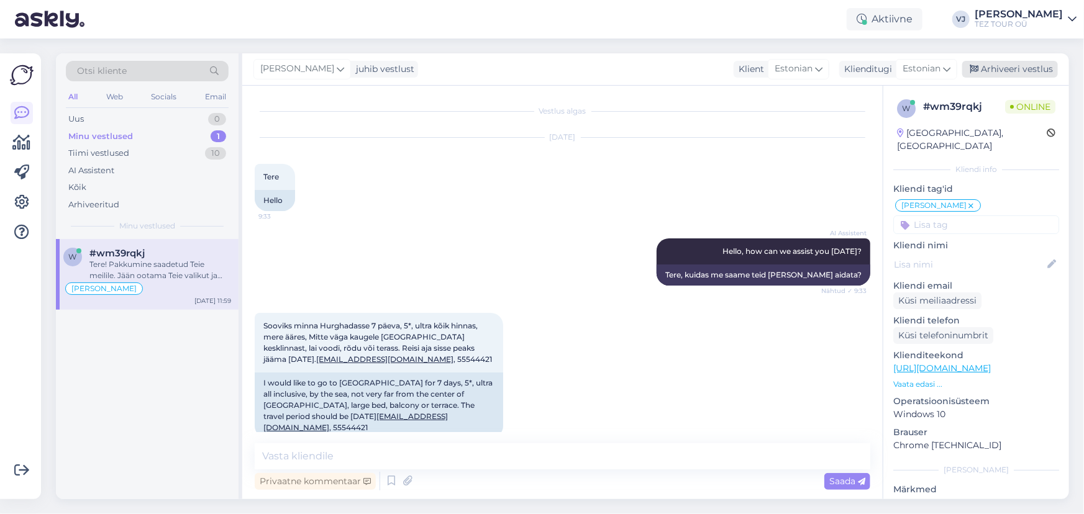
click at [1008, 69] on div "Arhiveeri vestlus" at bounding box center [1010, 69] width 96 height 17
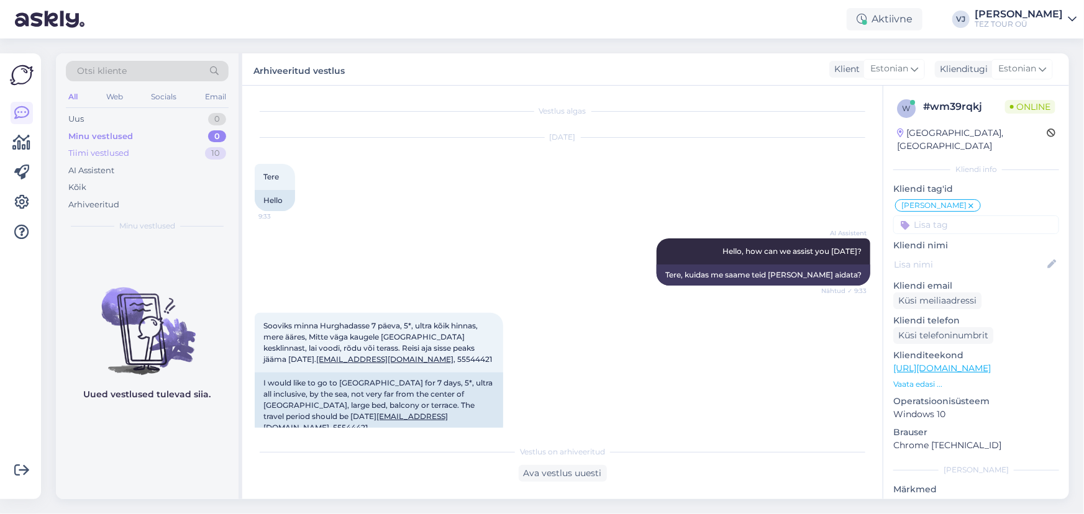
click at [152, 151] on div "Tiimi vestlused 10" at bounding box center [147, 153] width 163 height 17
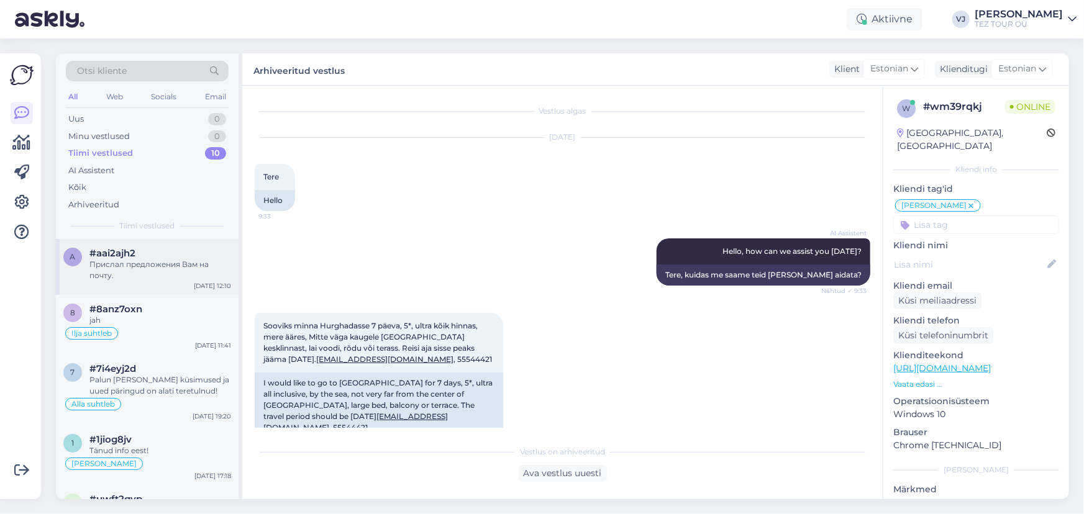
click at [155, 255] on div "#aai2ajh2" at bounding box center [160, 253] width 142 height 11
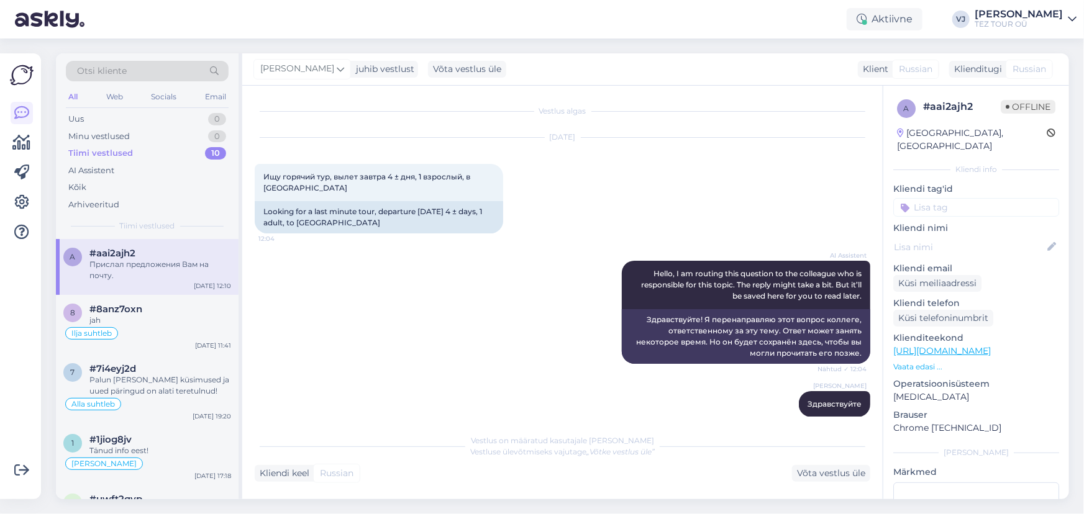
click at [957, 198] on input at bounding box center [976, 207] width 166 height 19
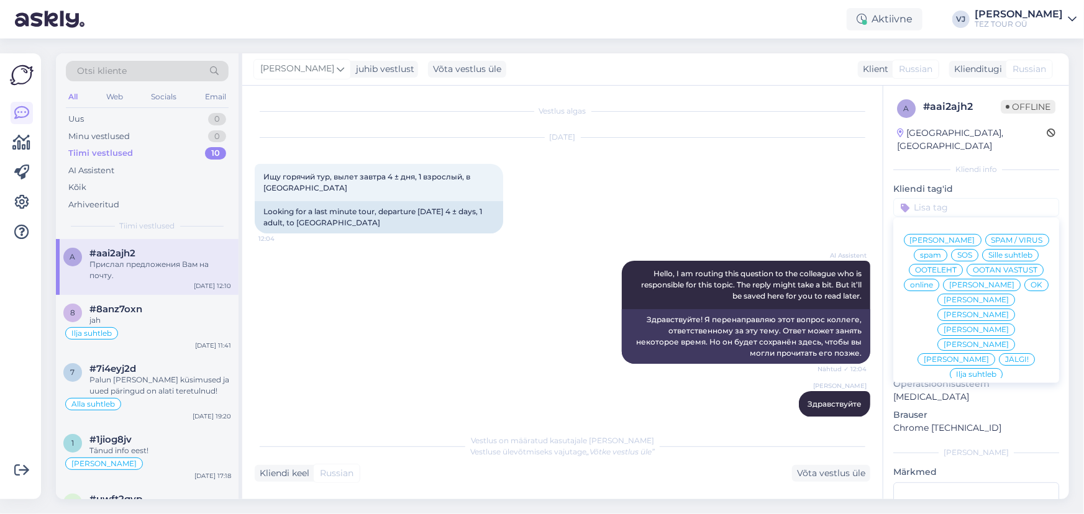
click at [968, 371] on span "Ilja suhtleb" at bounding box center [976, 374] width 40 height 7
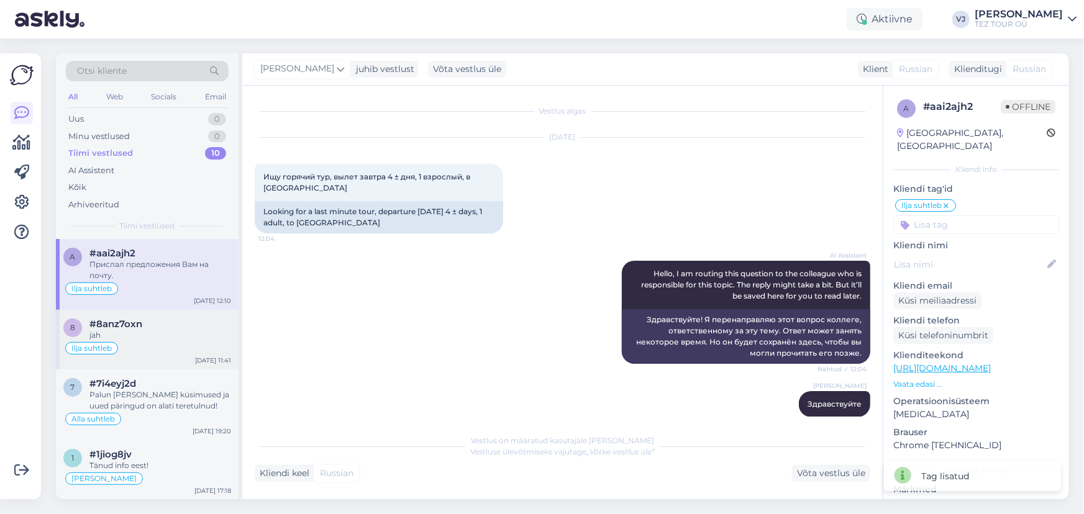
click at [194, 339] on div "jah" at bounding box center [160, 335] width 142 height 11
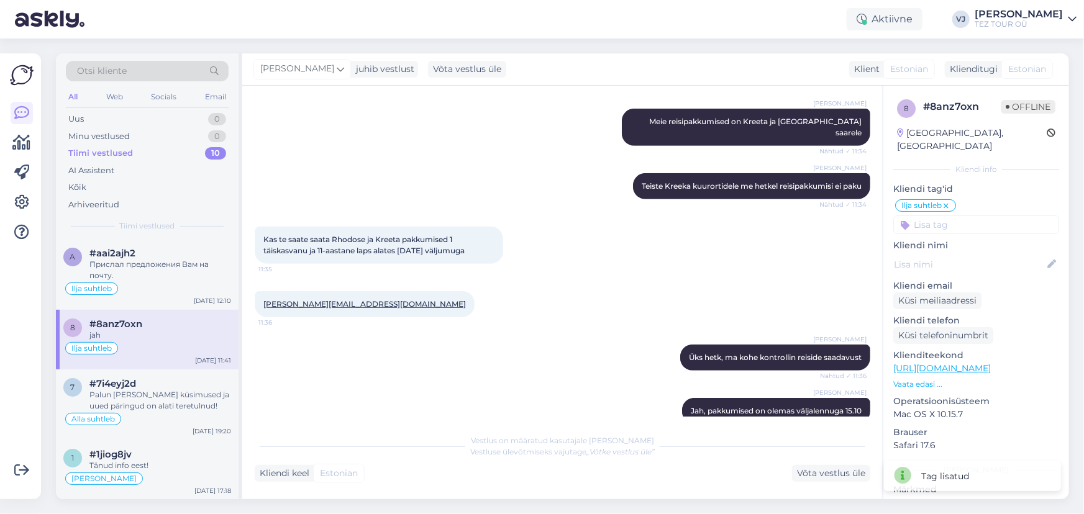
scroll to position [367, 0]
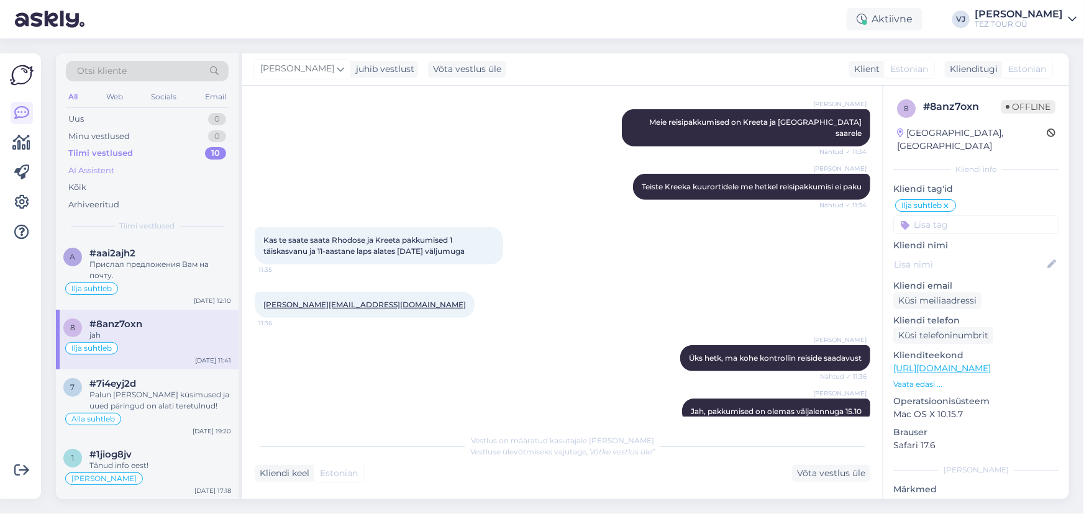
click at [122, 168] on div "AI Assistent" at bounding box center [147, 170] width 163 height 17
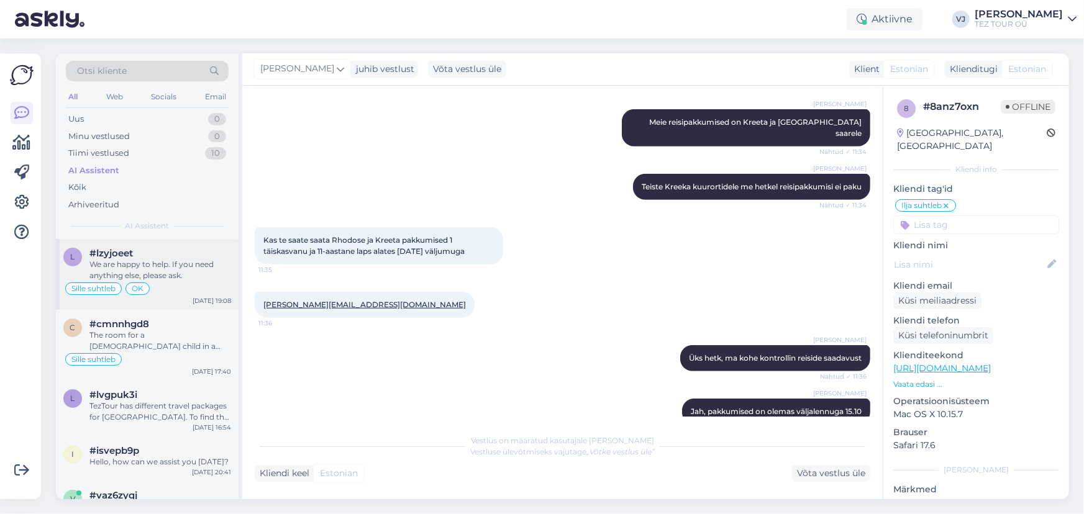
click at [160, 268] on div "We are happy to help. If you need anything else, please ask." at bounding box center [160, 270] width 142 height 22
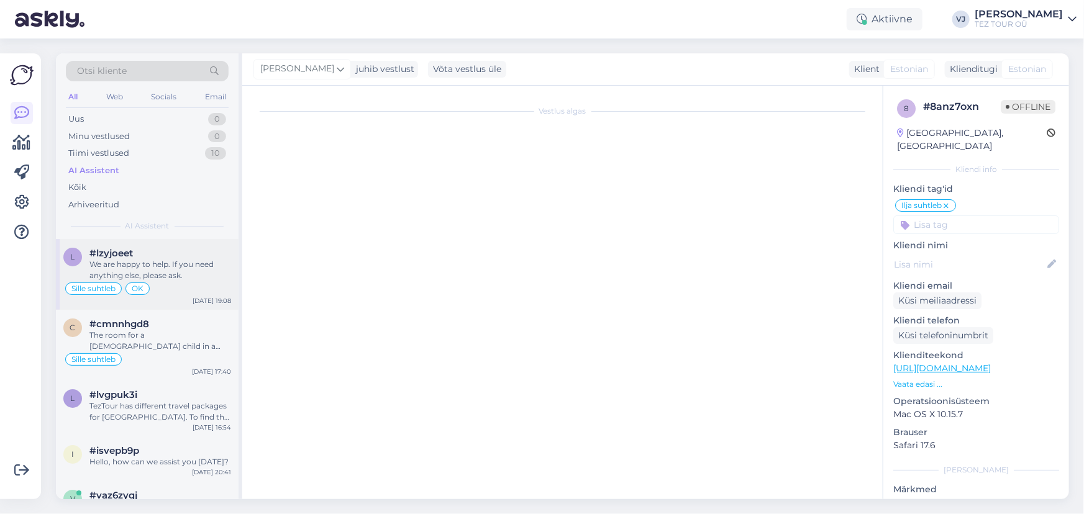
scroll to position [494, 0]
